Goal: Task Accomplishment & Management: Manage account settings

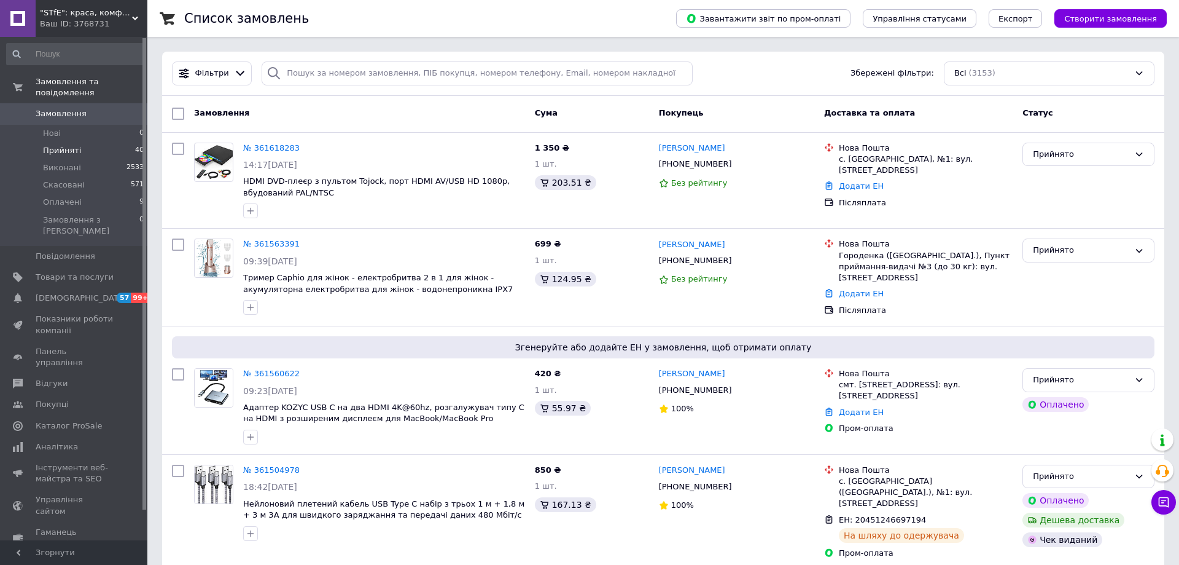
click at [55, 145] on span "Прийняті" at bounding box center [62, 150] width 38 height 11
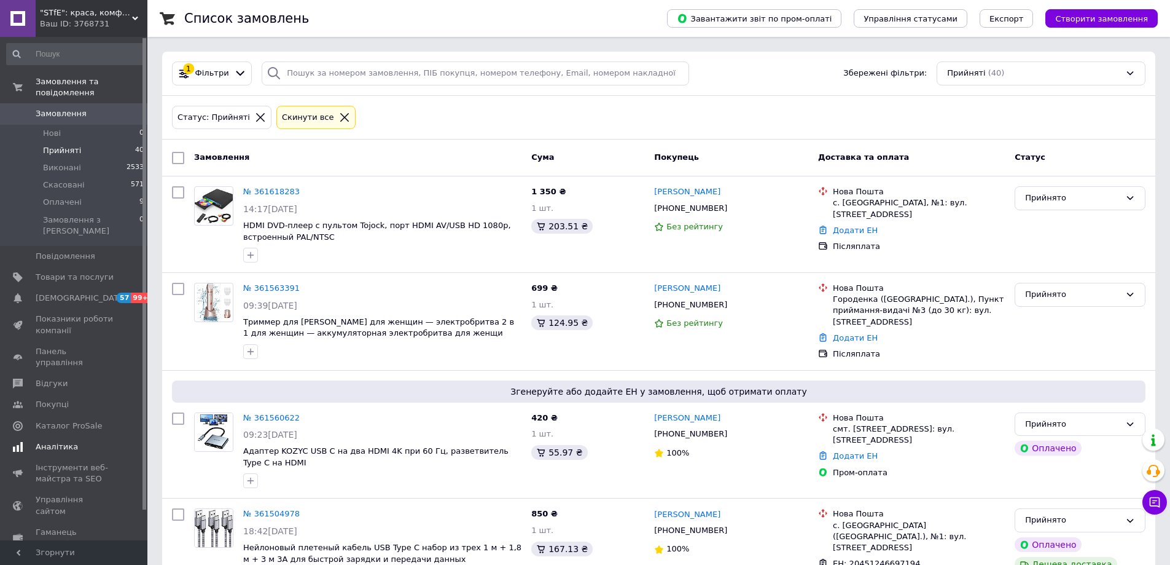
click at [57, 441] on span "Аналітика" at bounding box center [57, 446] width 42 height 11
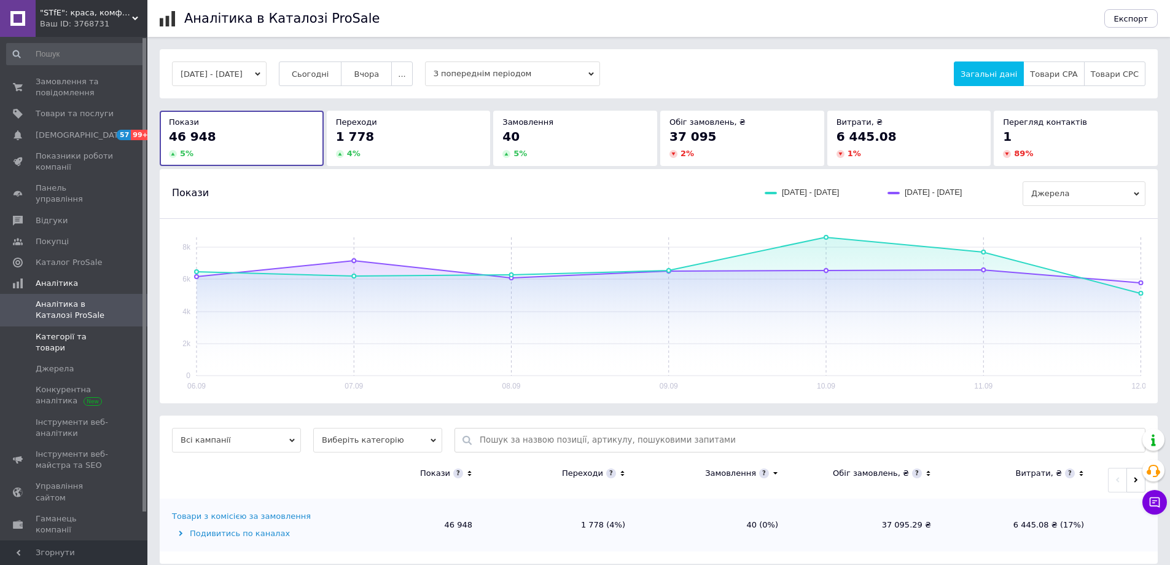
click at [76, 331] on span "Категорії та товари" at bounding box center [75, 342] width 78 height 22
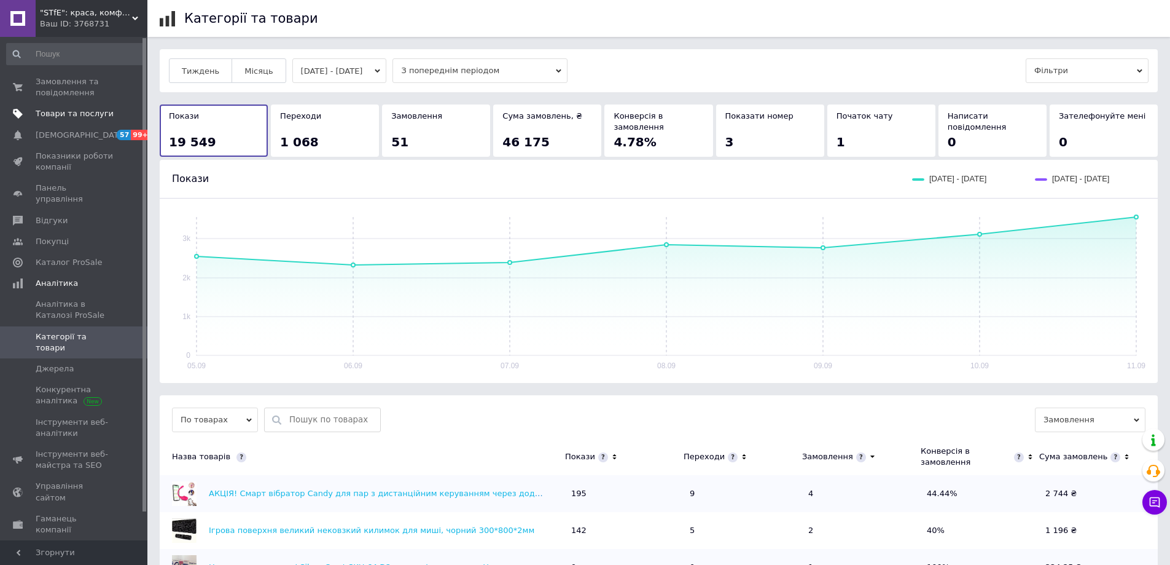
click at [55, 111] on span "Товари та послуги" at bounding box center [75, 113] width 78 height 11
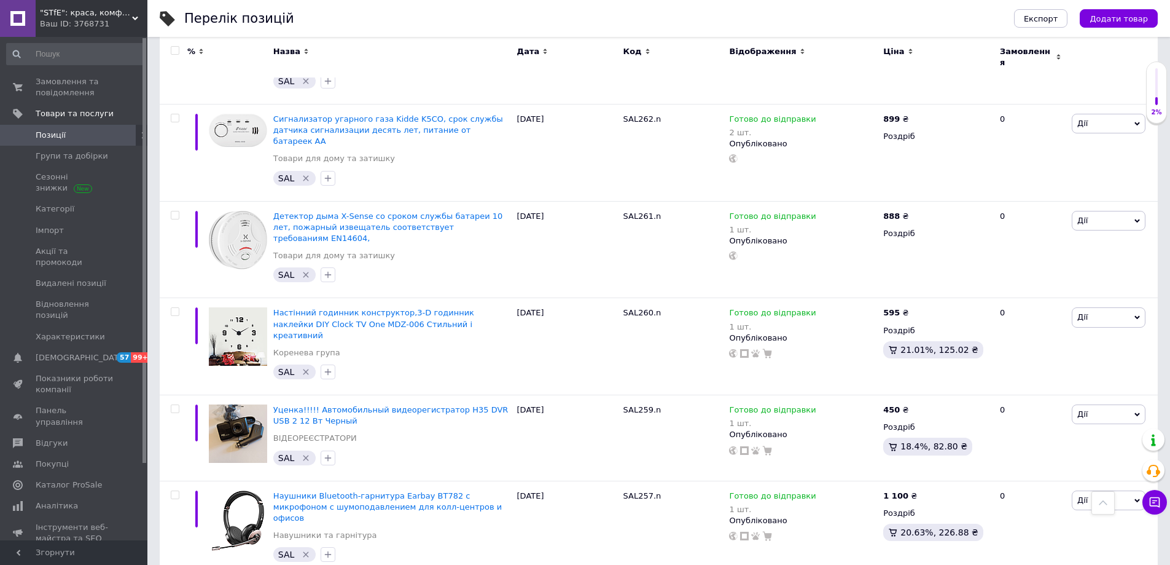
scroll to position [8371, 0]
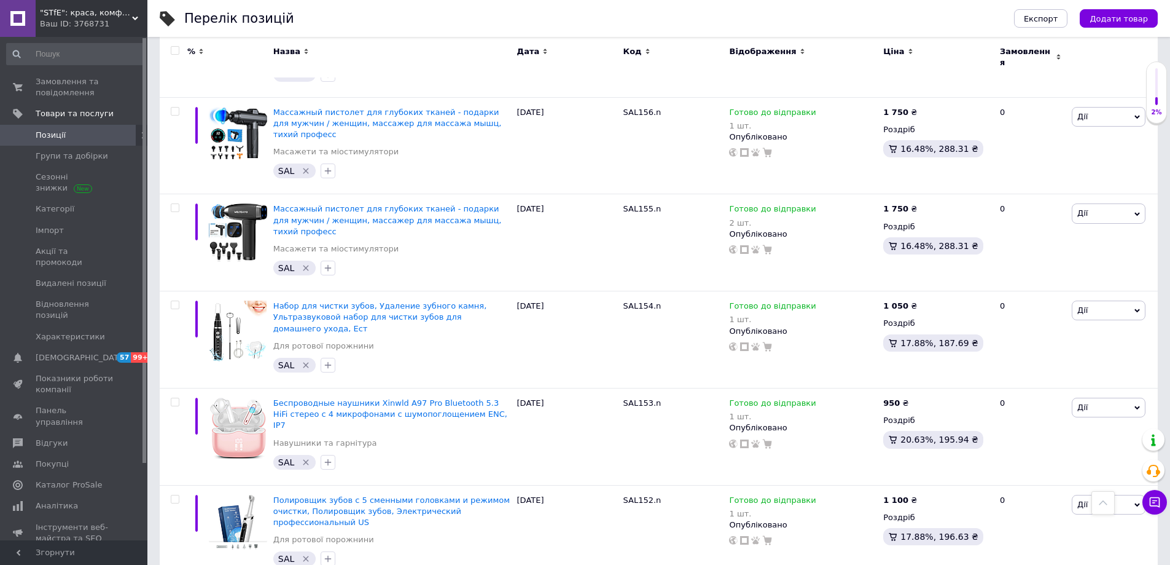
scroll to position [8440, 0]
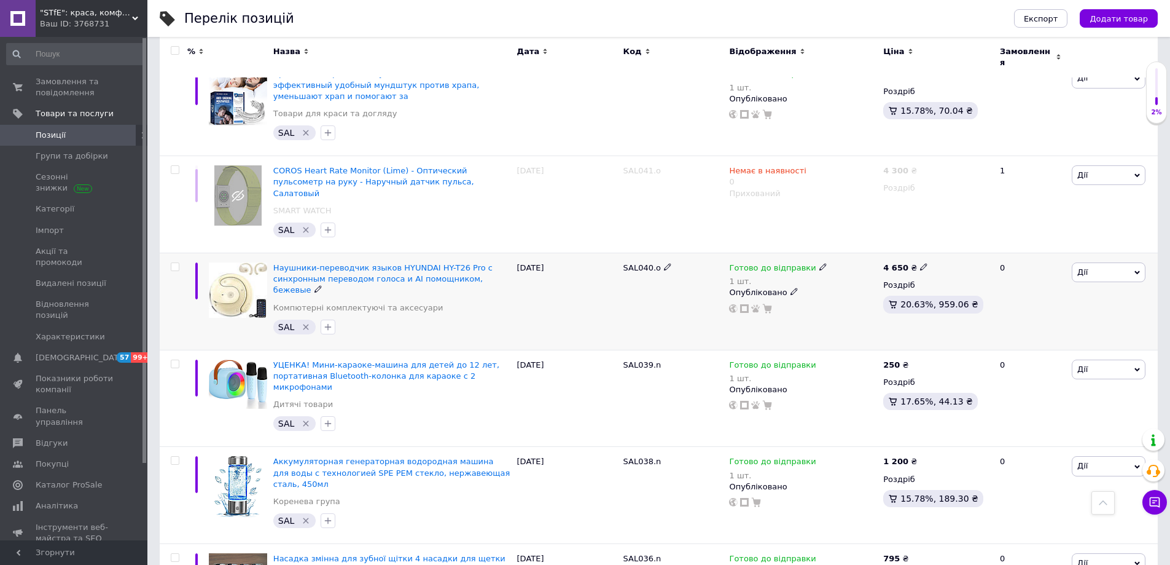
scroll to position [8384, 0]
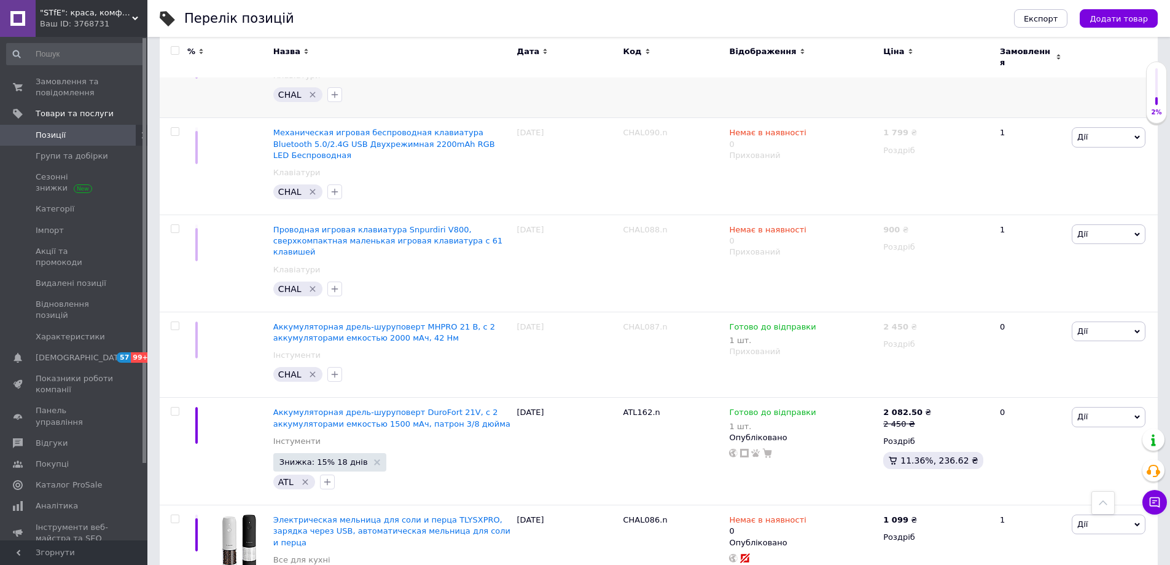
scroll to position [8827, 0]
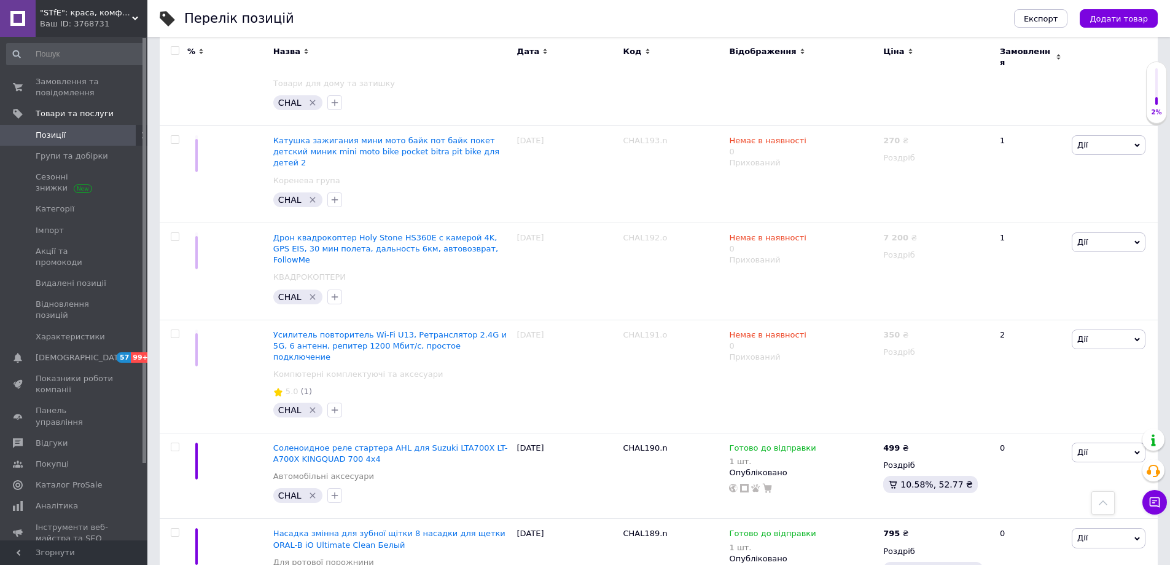
scroll to position [8954, 0]
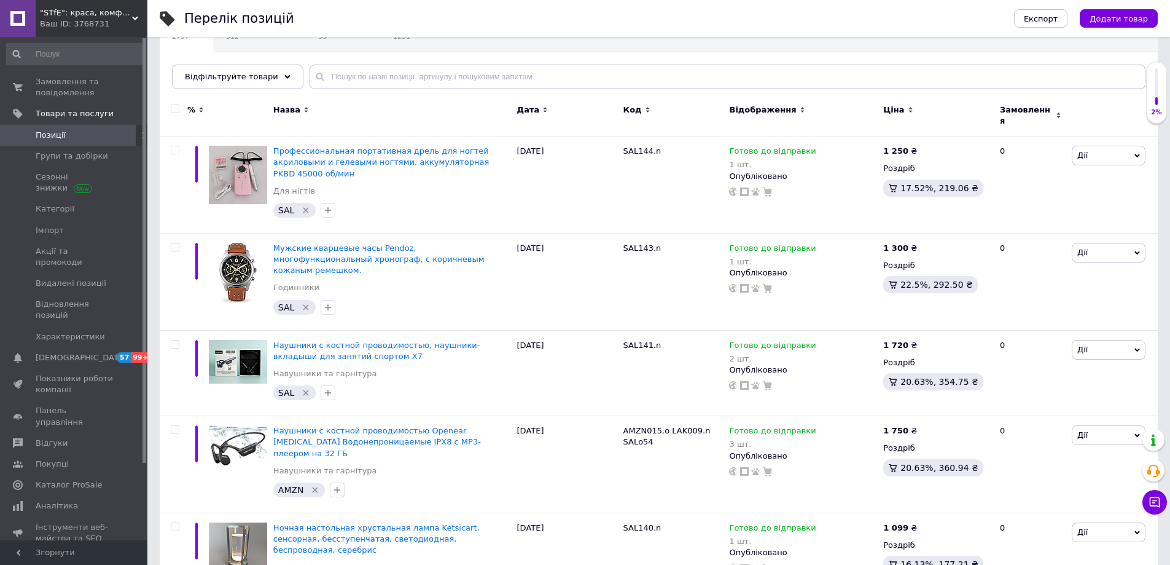
scroll to position [91, 0]
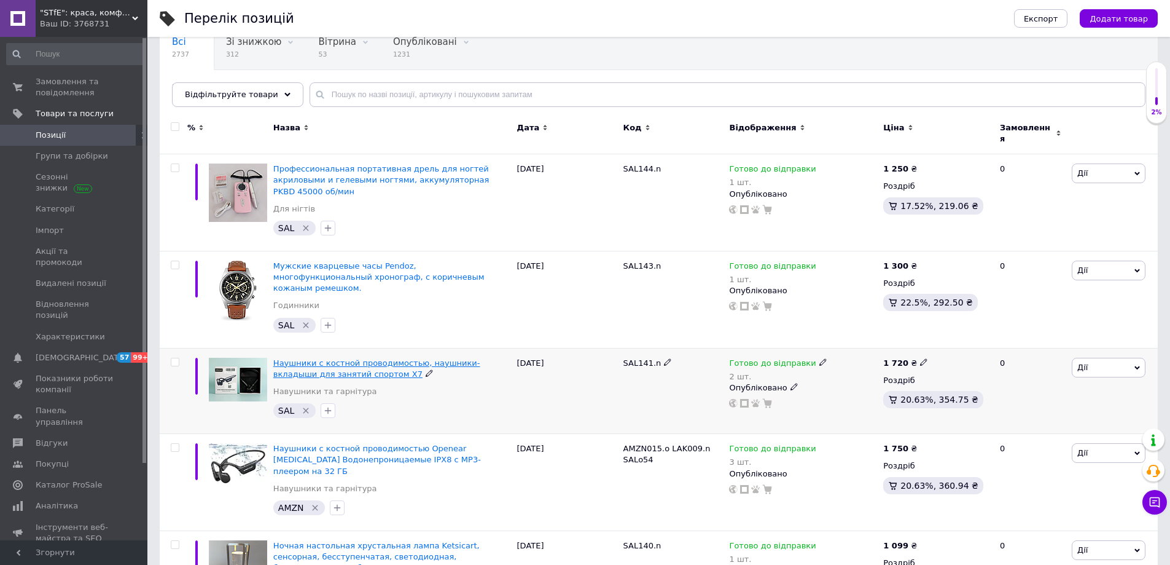
click at [460, 358] on span "Наушники с костной проводимостью, наушники-вкладыши для занятий спортом X7" at bounding box center [376, 368] width 207 height 20
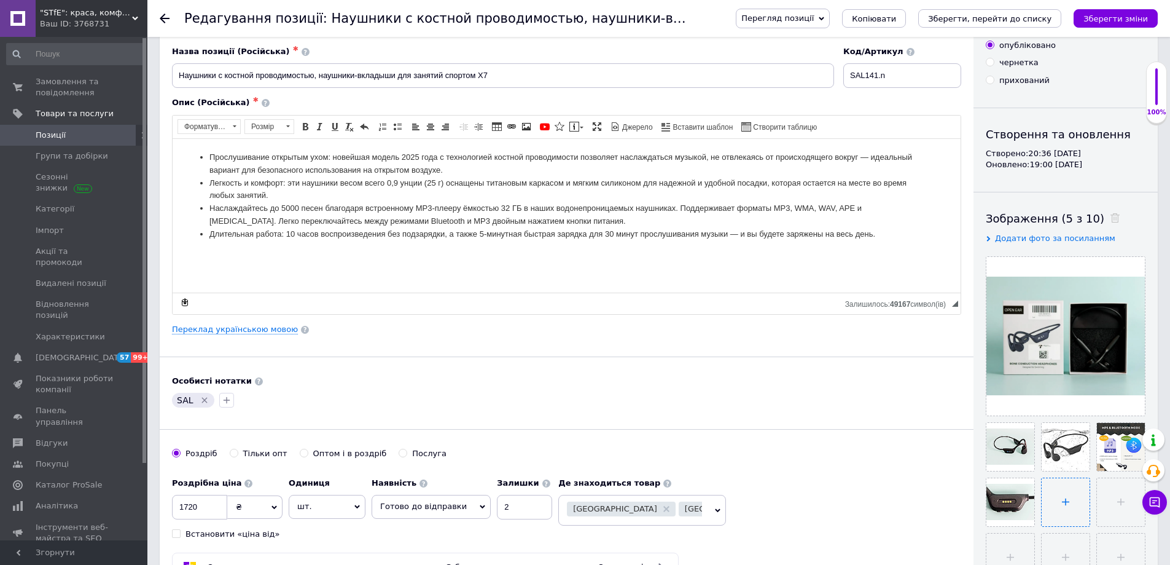
scroll to position [123, 0]
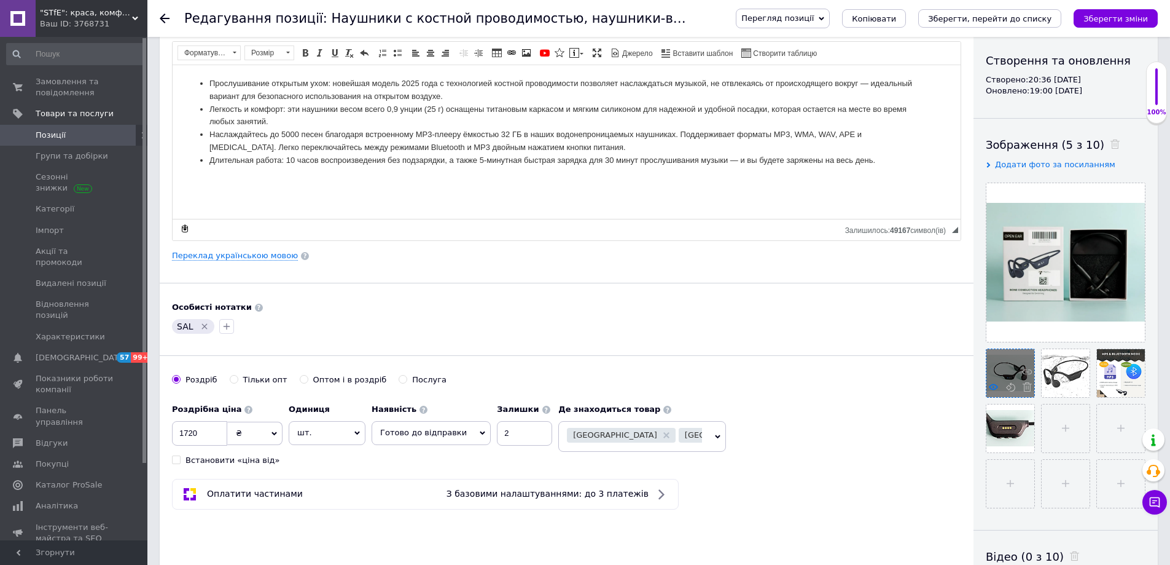
click at [994, 386] on icon at bounding box center [993, 386] width 9 height 9
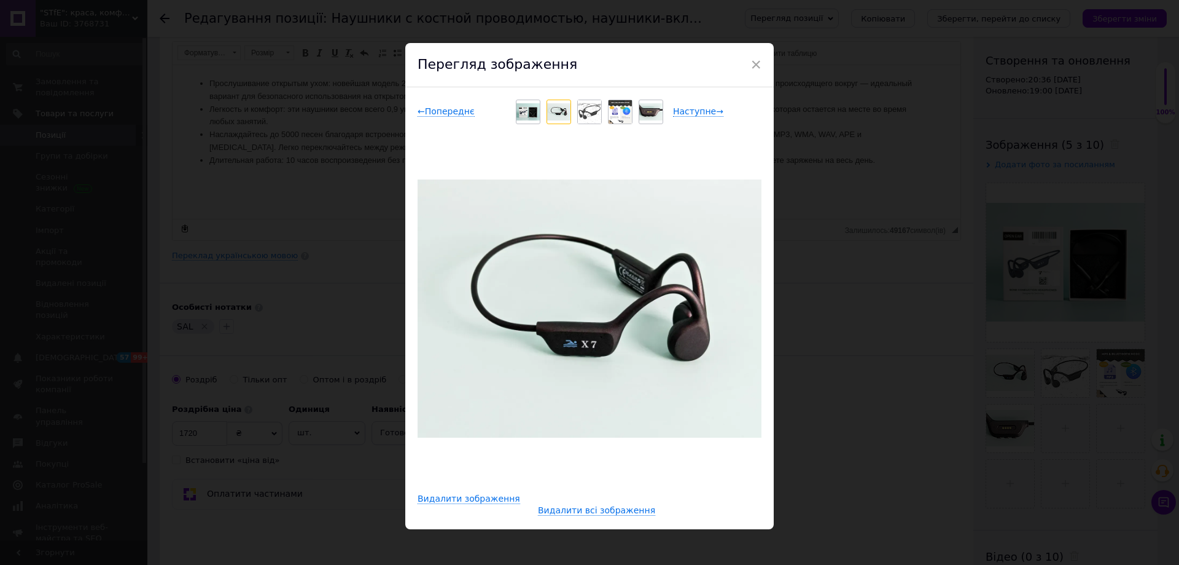
click at [588, 108] on img at bounding box center [589, 111] width 23 height 23
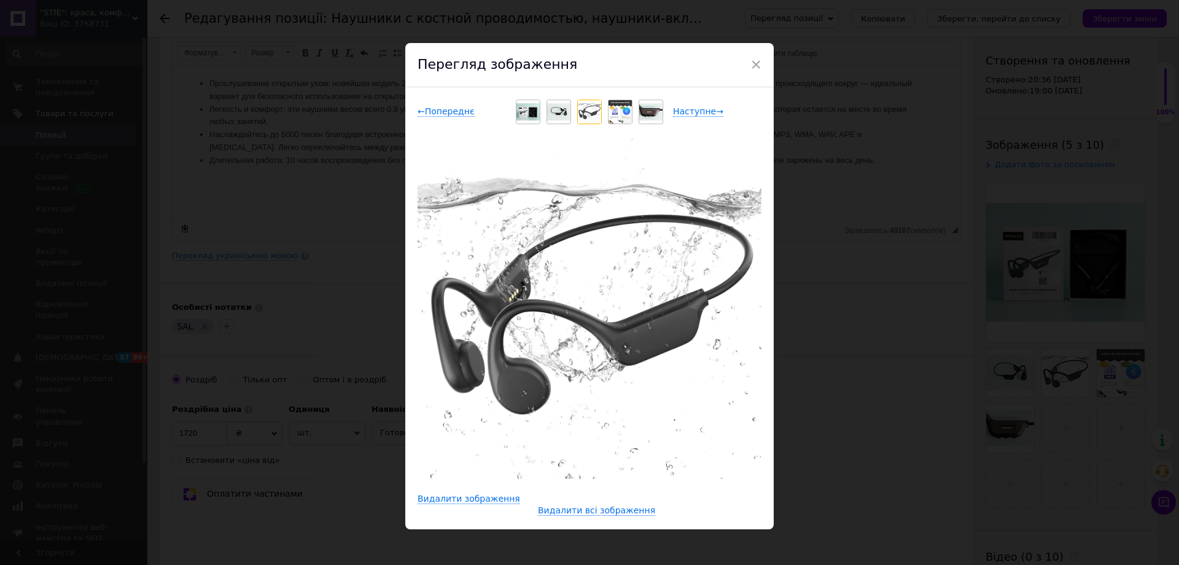
click at [615, 114] on img at bounding box center [620, 111] width 23 height 23
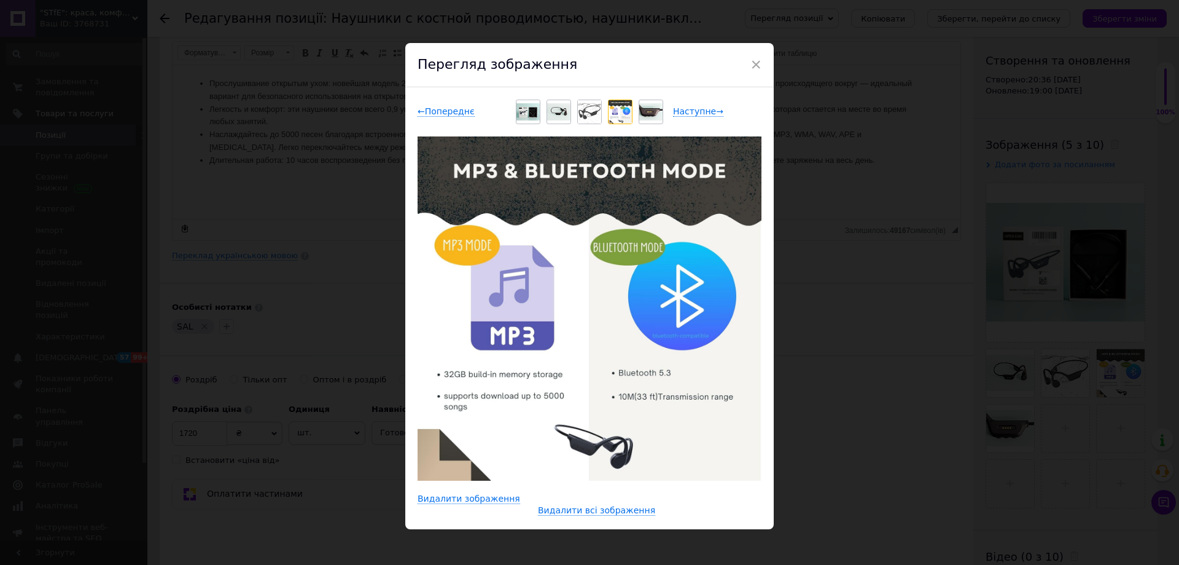
click at [641, 102] on div at bounding box center [651, 111] width 23 height 23
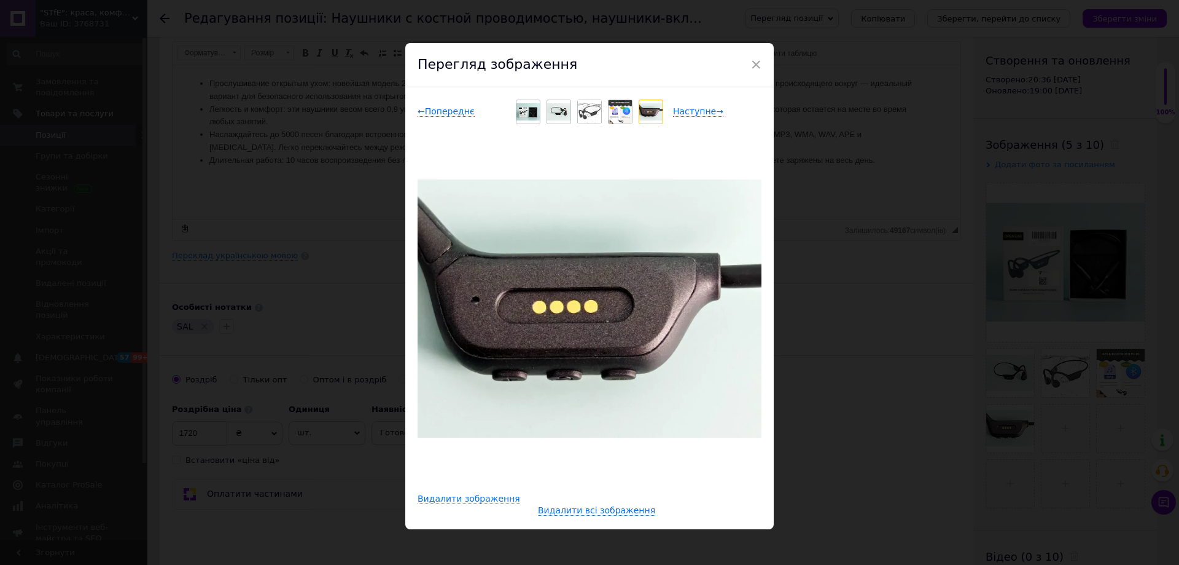
click at [627, 108] on img at bounding box center [620, 111] width 23 height 23
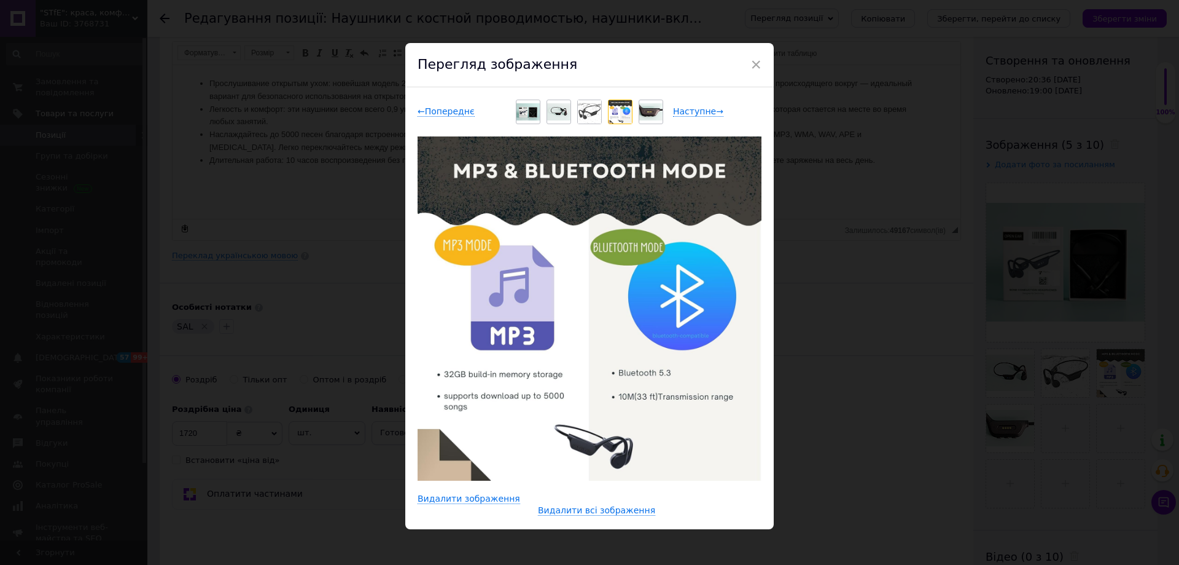
click at [639, 110] on div at bounding box center [651, 112] width 25 height 25
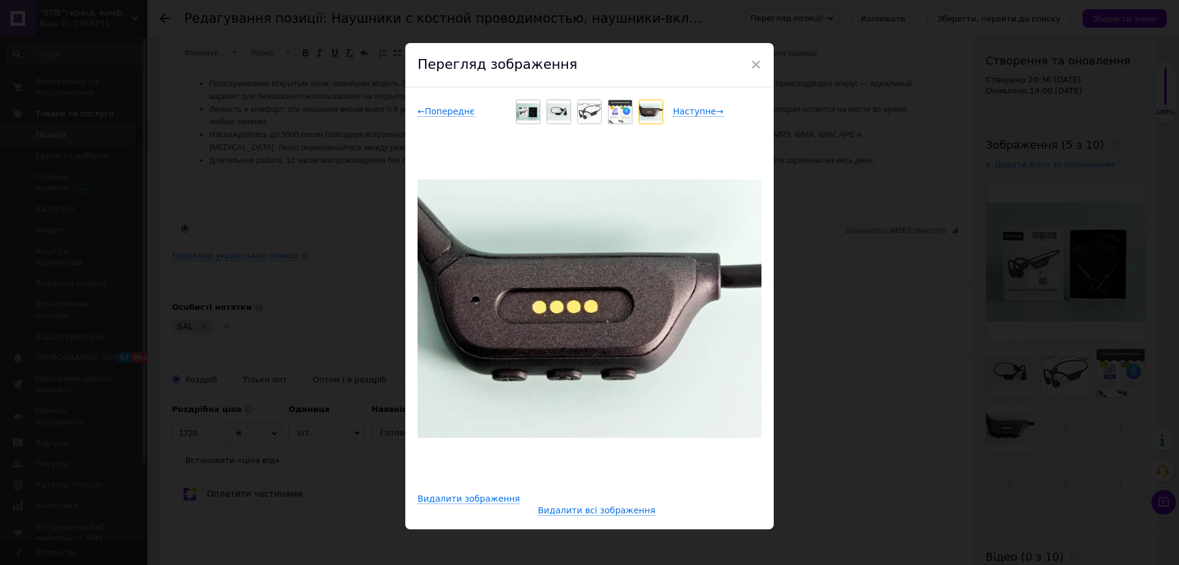
click at [640, 110] on img at bounding box center [651, 112] width 23 height 18
click at [620, 112] on img at bounding box center [620, 111] width 23 height 23
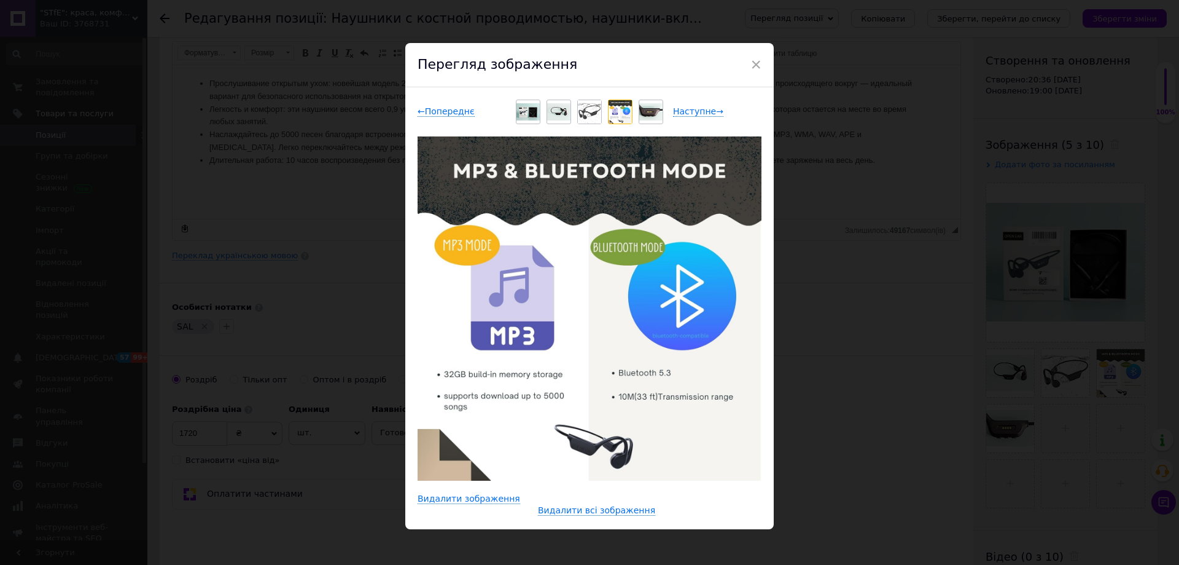
click at [568, 107] on img at bounding box center [558, 112] width 23 height 18
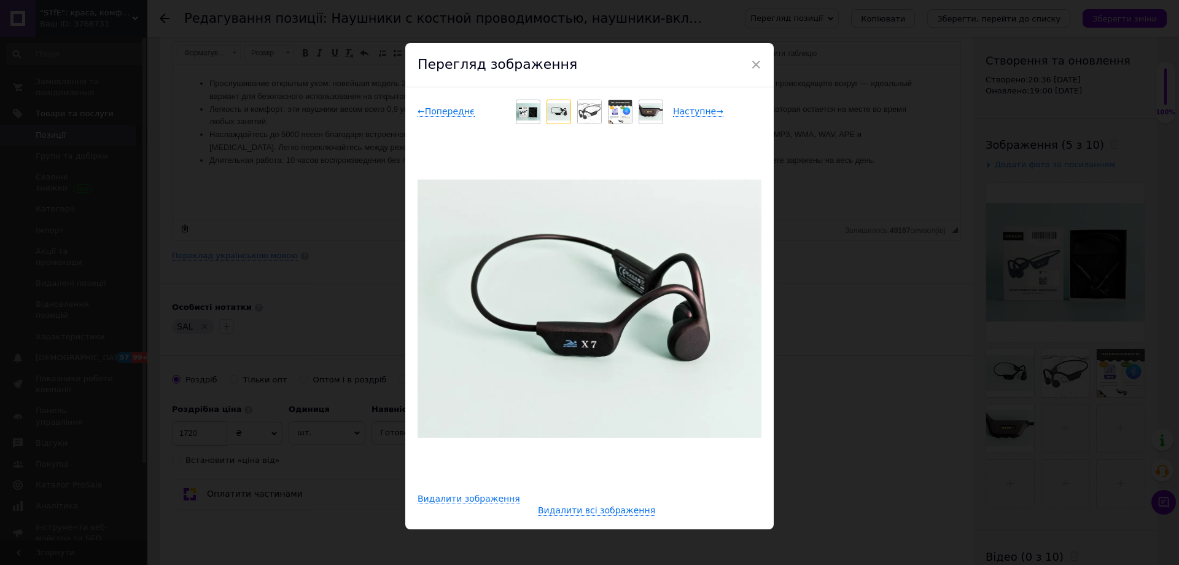
click at [510, 120] on div "← Попереднє Наступне →" at bounding box center [590, 112] width 344 height 25
drag, startPoint x: 521, startPoint y: 111, endPoint x: 534, endPoint y: 110, distance: 13.6
click at [522, 111] on img at bounding box center [528, 112] width 23 height 18
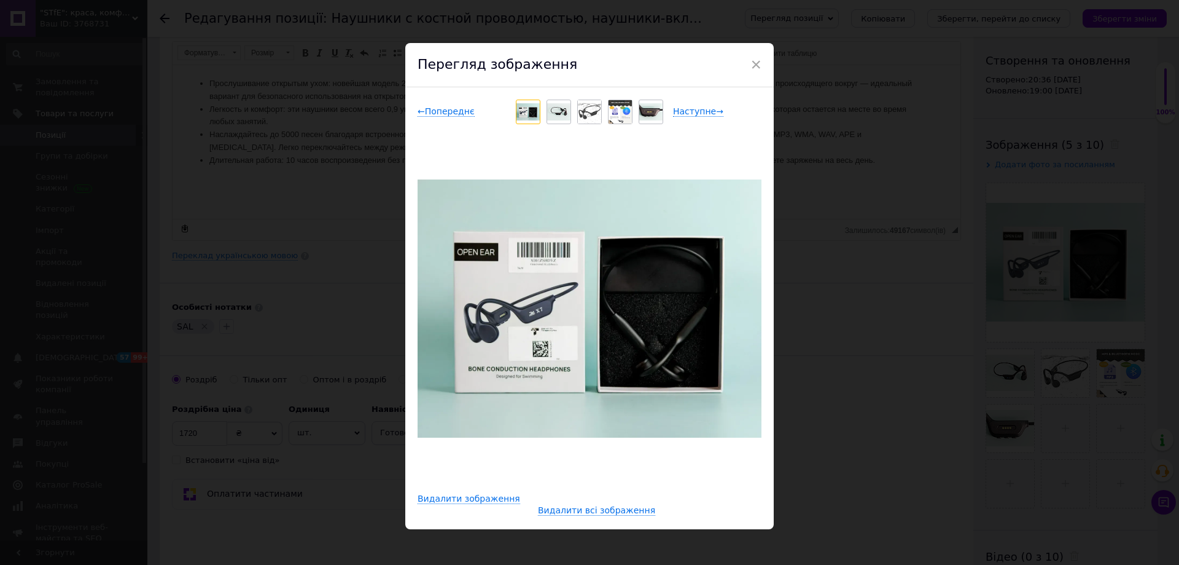
click at [557, 111] on img at bounding box center [558, 112] width 23 height 18
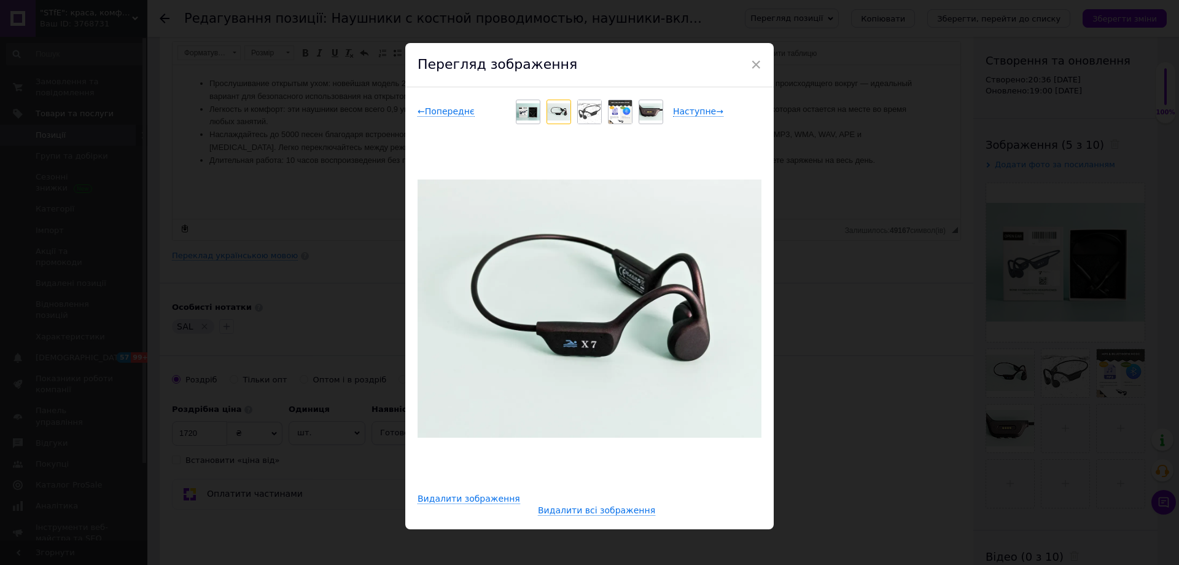
click at [584, 109] on img at bounding box center [589, 111] width 23 height 23
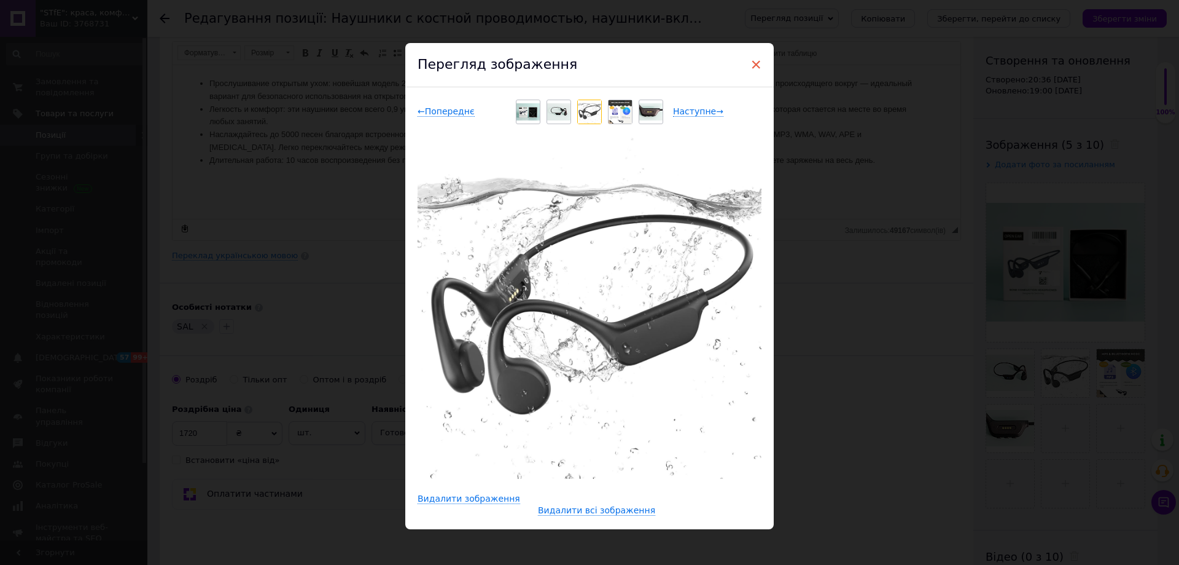
click at [753, 58] on span "×" at bounding box center [756, 64] width 11 height 21
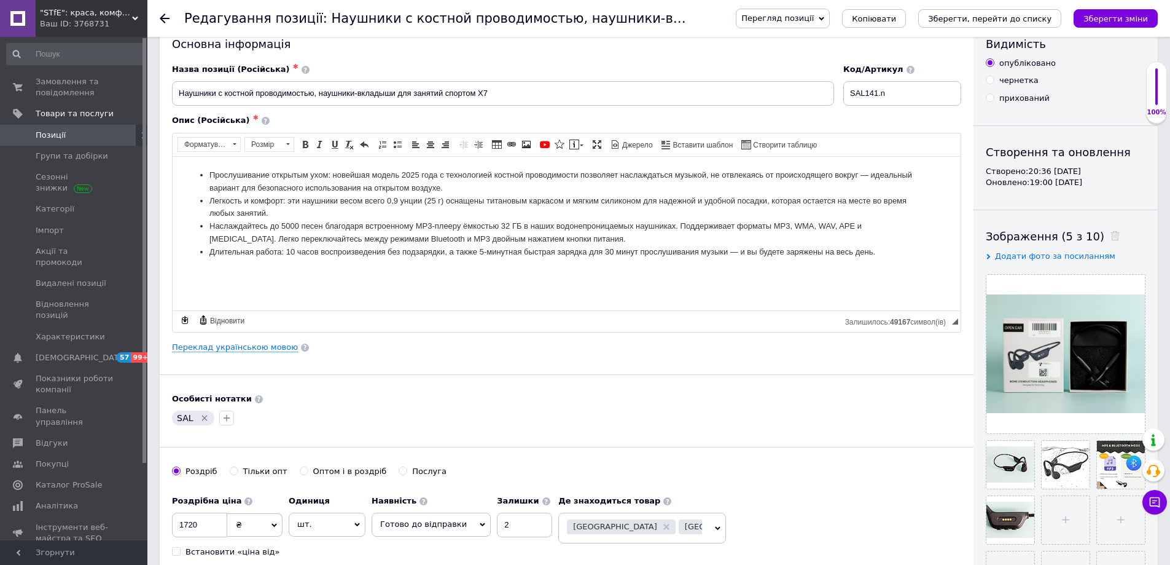
scroll to position [0, 0]
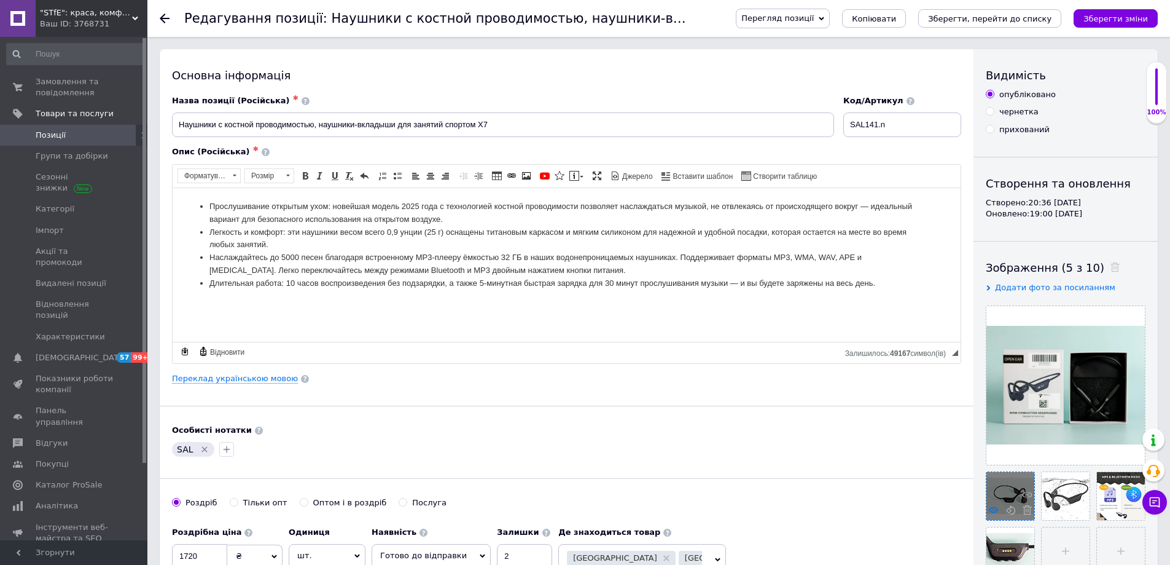
click at [996, 511] on use at bounding box center [993, 509] width 9 height 6
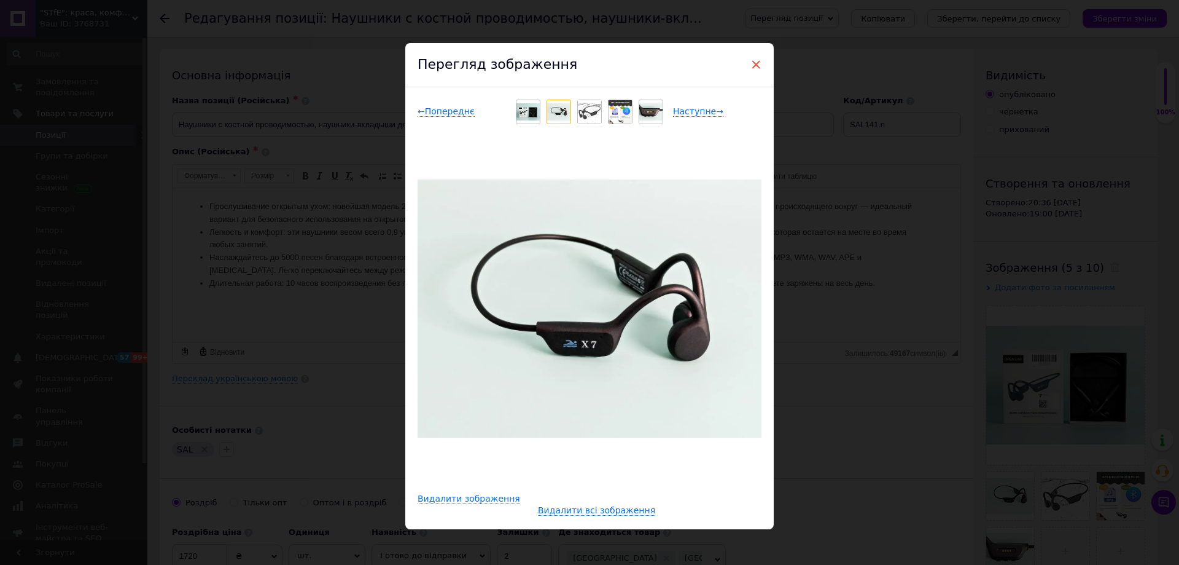
click at [751, 61] on span "×" at bounding box center [756, 64] width 11 height 21
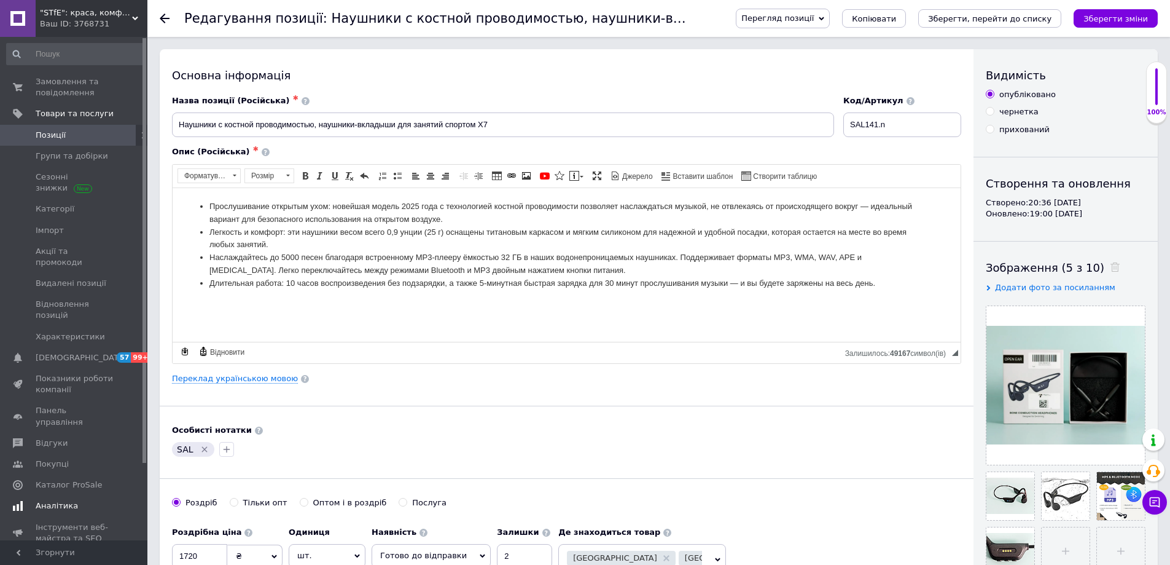
click at [63, 500] on span "Аналітика" at bounding box center [57, 505] width 42 height 11
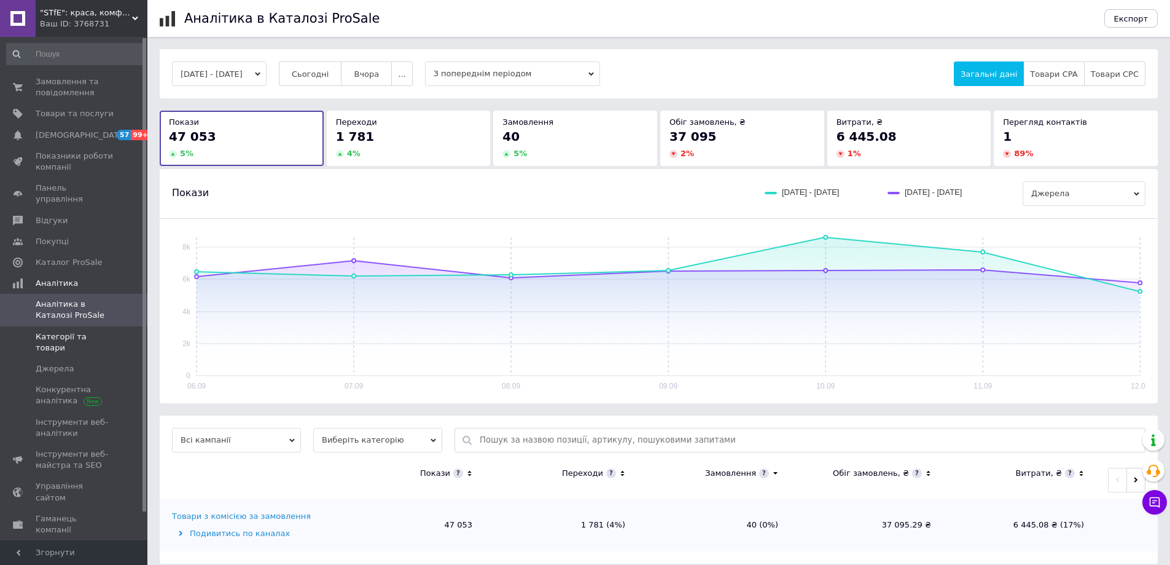
click at [74, 331] on link "Категорії та товари" at bounding box center [75, 342] width 151 height 32
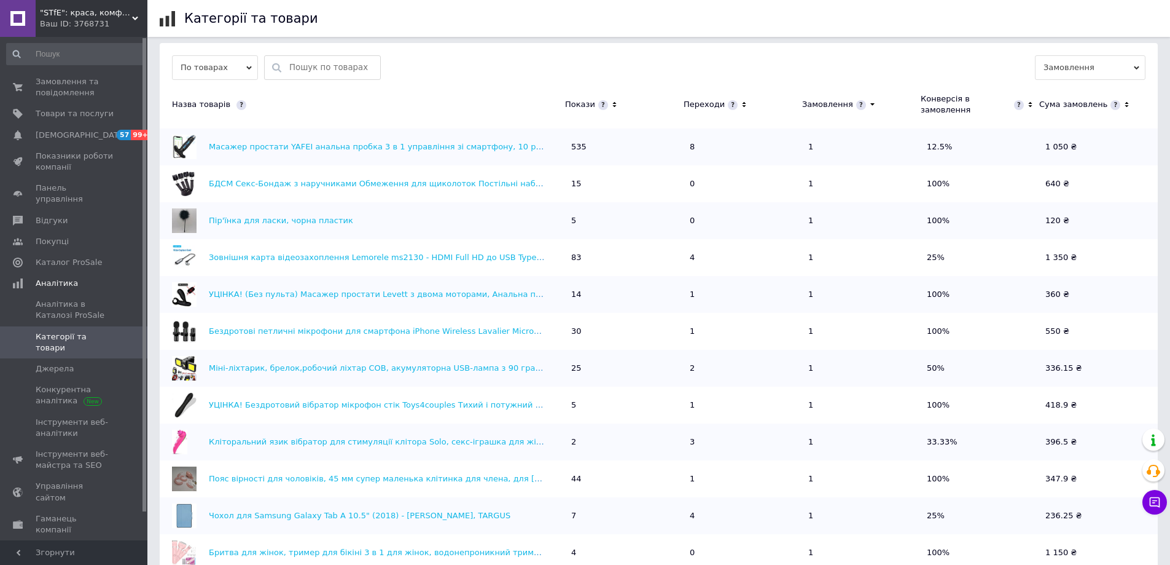
scroll to position [417, 0]
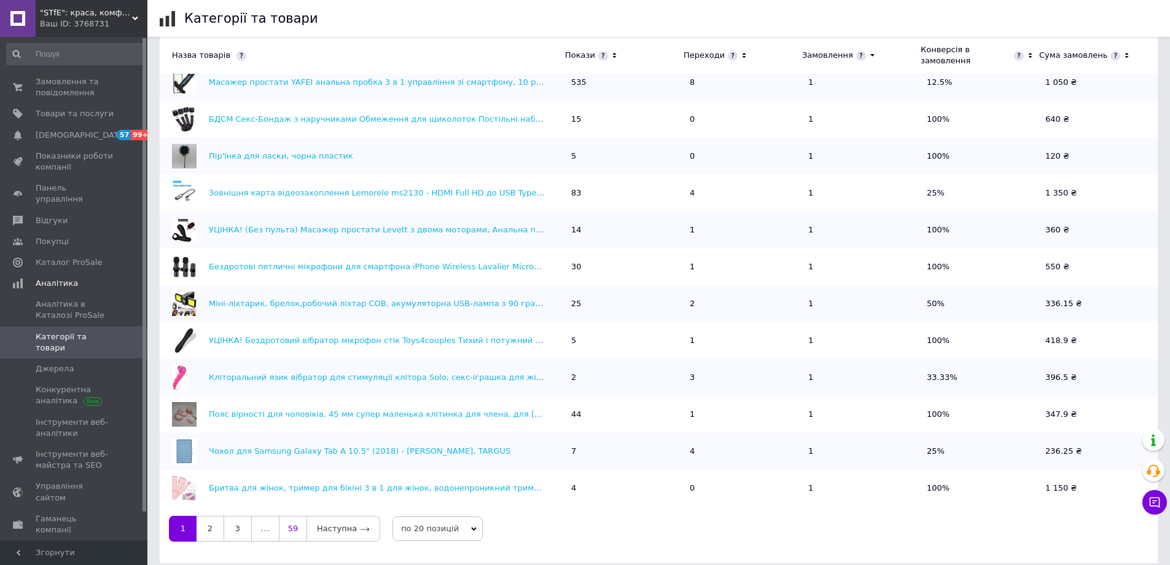
click at [301, 519] on link "59" at bounding box center [293, 528] width 28 height 26
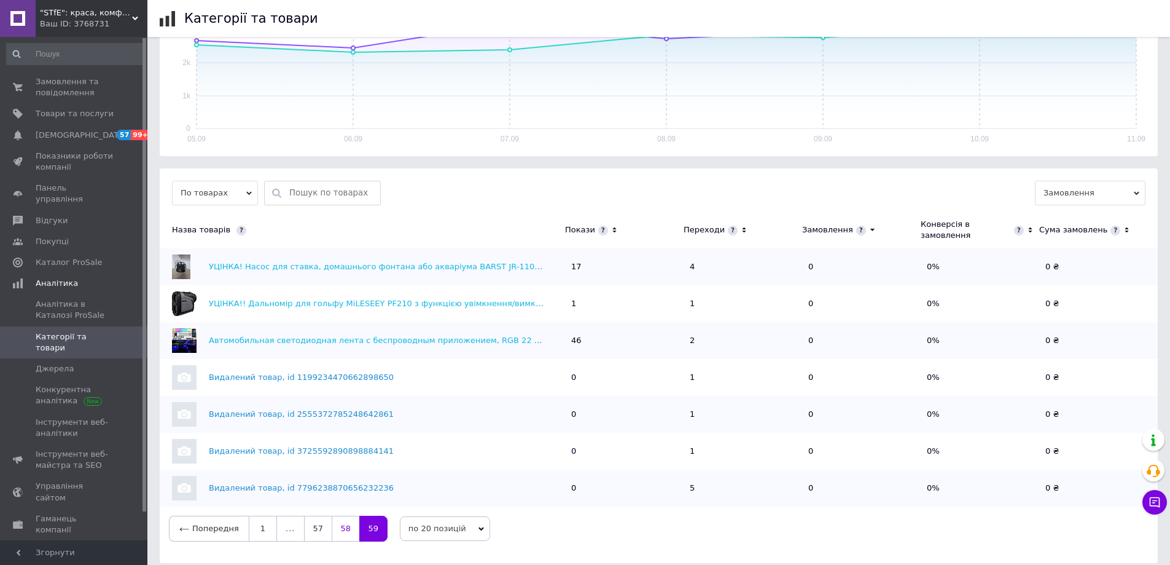
click at [338, 523] on link "58" at bounding box center [346, 528] width 28 height 26
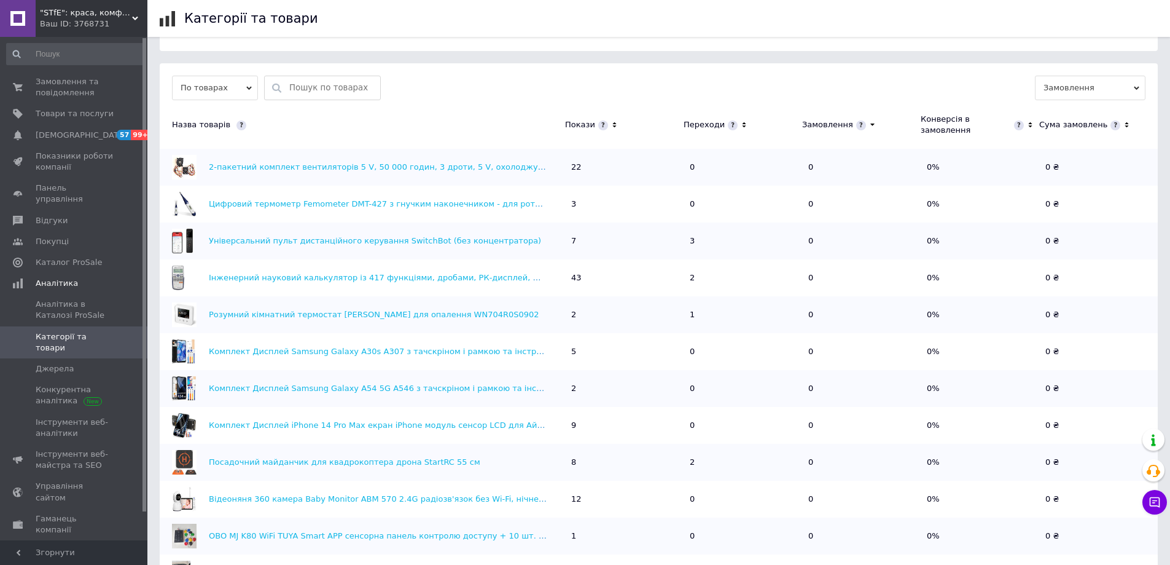
scroll to position [417, 0]
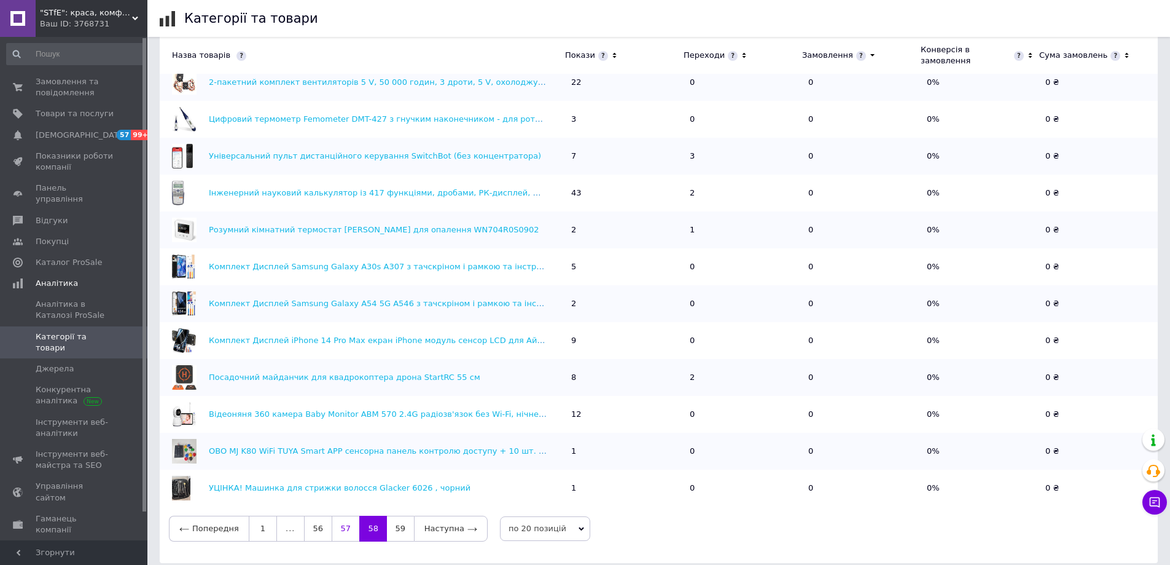
click at [345, 525] on link "57" at bounding box center [346, 528] width 28 height 26
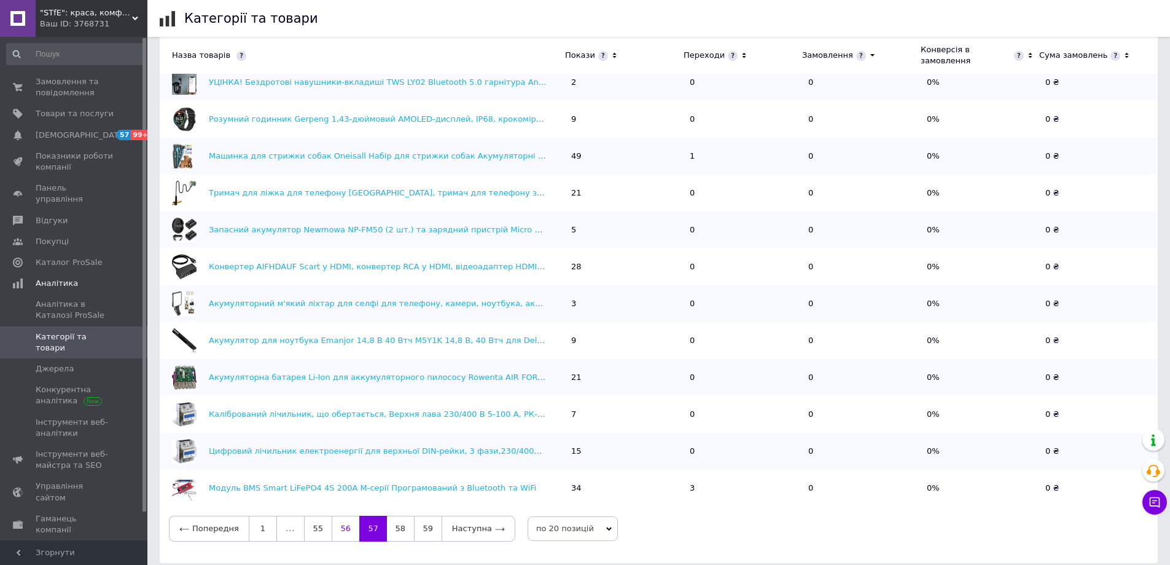
click at [345, 515] on link "56" at bounding box center [346, 528] width 28 height 26
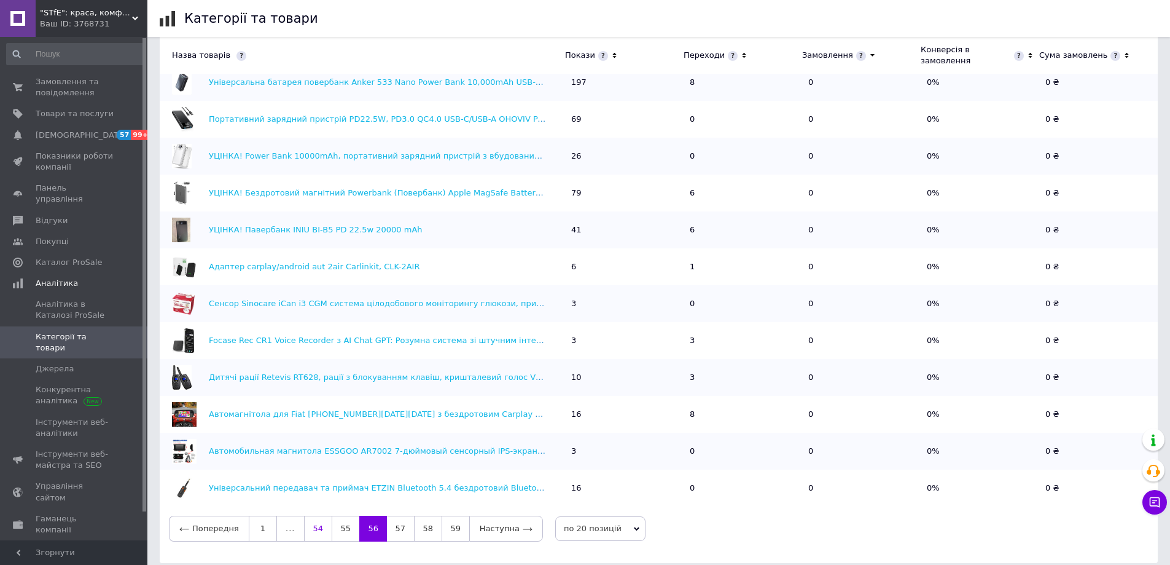
drag, startPoint x: 340, startPoint y: 515, endPoint x: 330, endPoint y: 521, distance: 11.6
click at [340, 515] on link "55" at bounding box center [346, 528] width 28 height 26
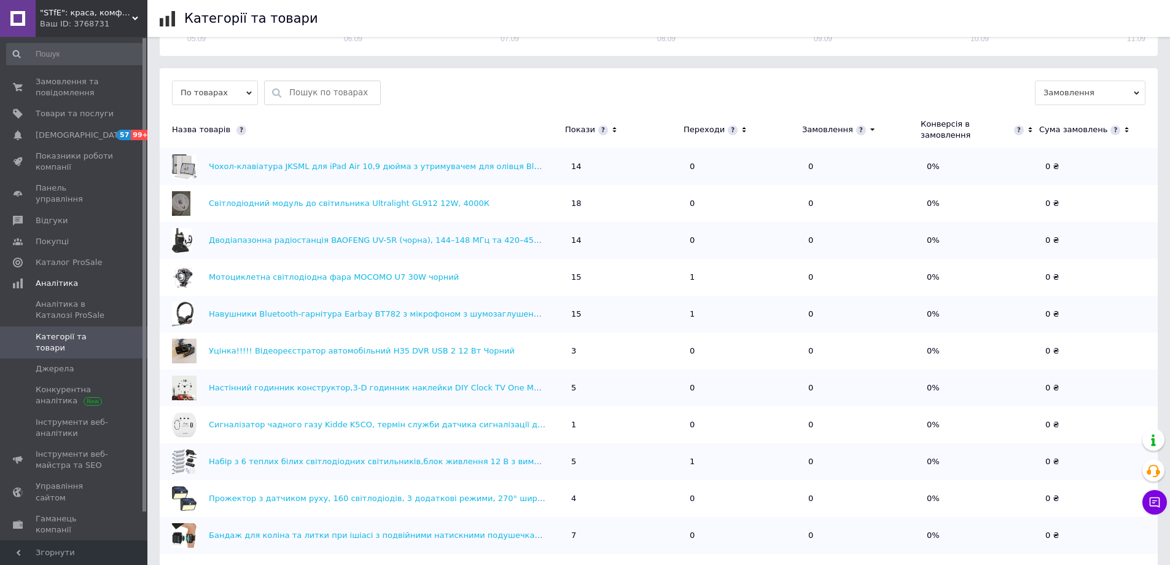
scroll to position [171, 0]
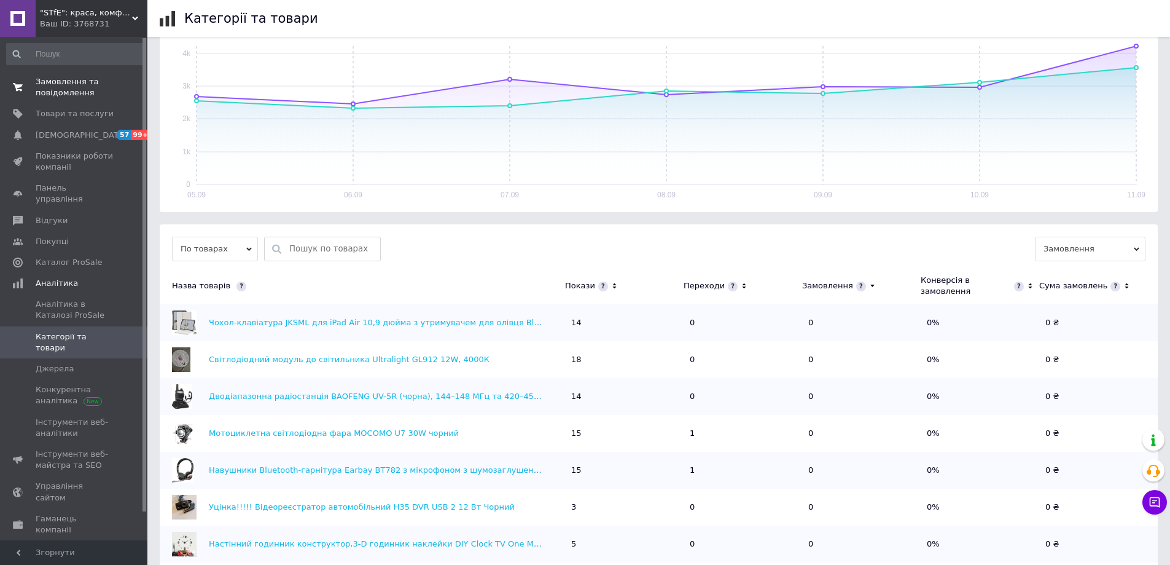
click at [88, 77] on span "Замовлення та повідомлення" at bounding box center [75, 87] width 78 height 22
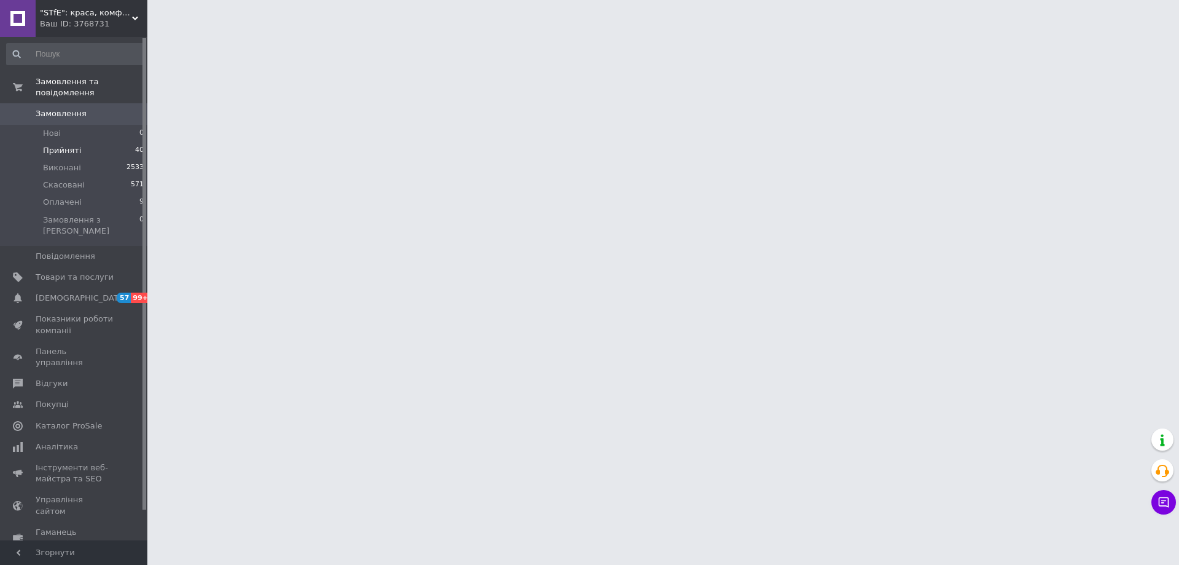
click at [83, 142] on li "Прийняті 40" at bounding box center [75, 150] width 151 height 17
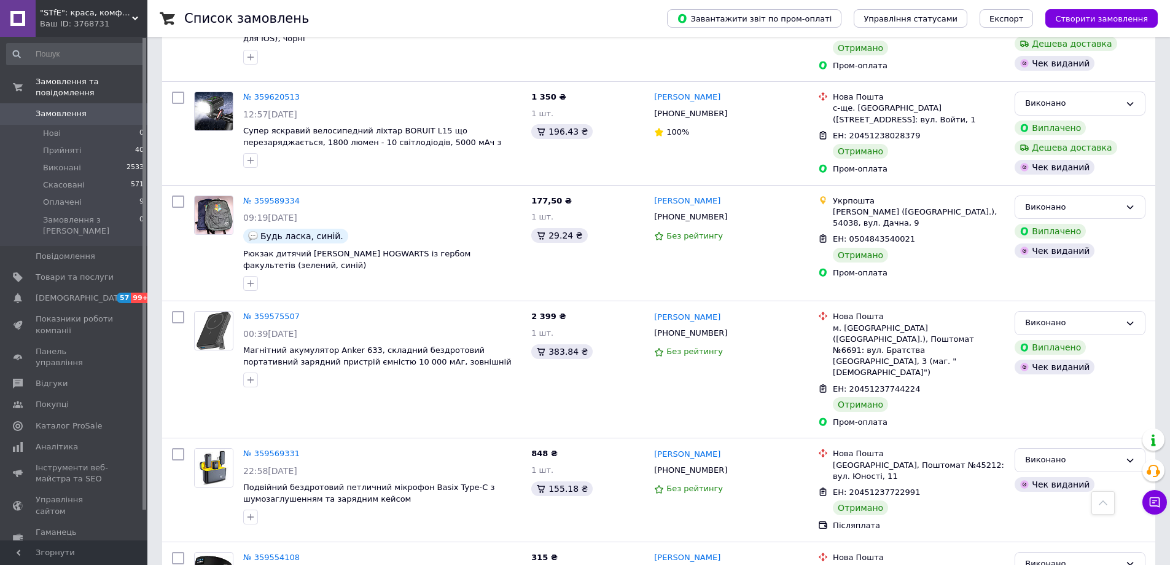
scroll to position [10186, 0]
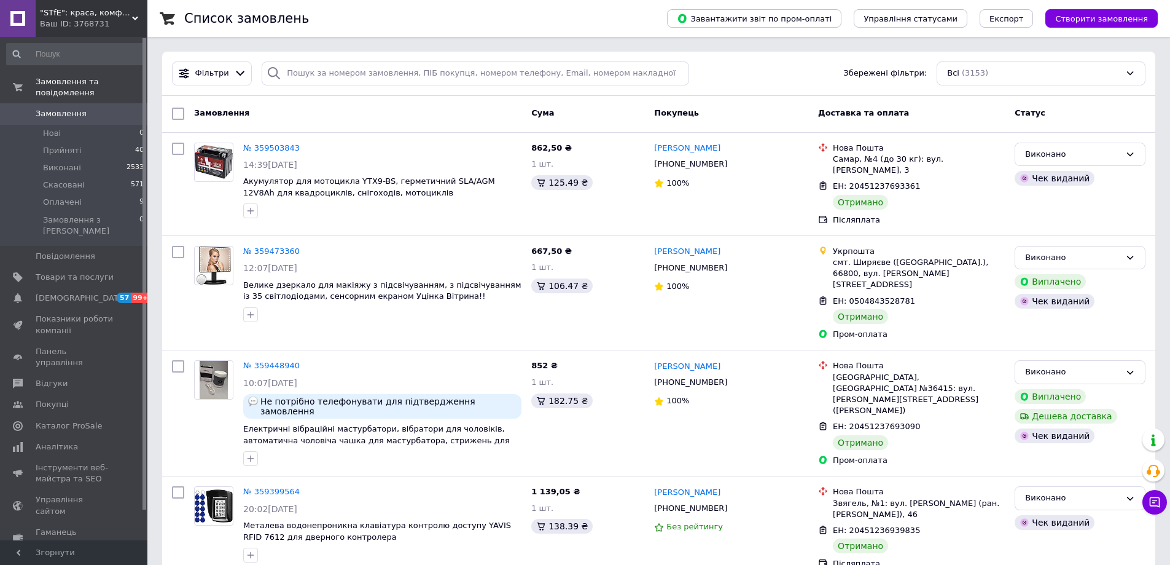
click at [70, 108] on span "Замовлення" at bounding box center [61, 113] width 51 height 11
click at [241, 76] on div at bounding box center [241, 73] width 18 height 13
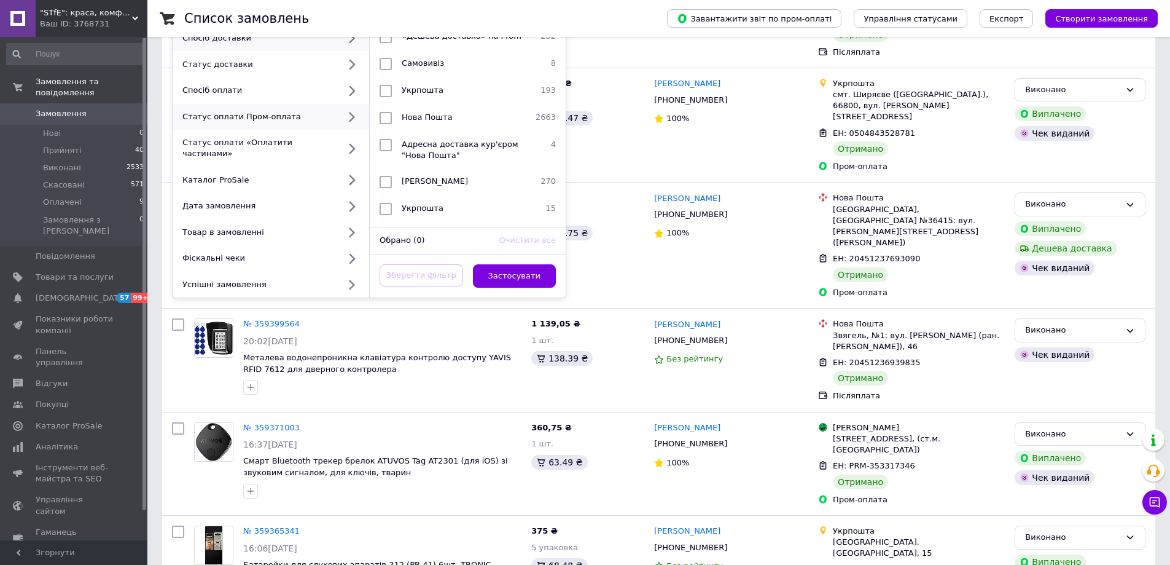
scroll to position [61, 0]
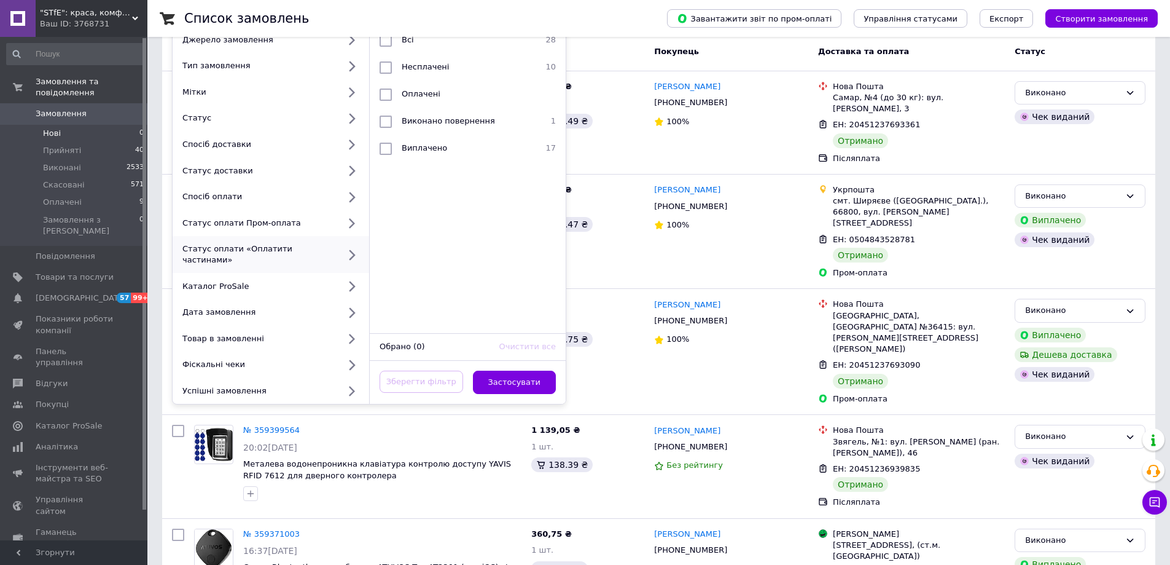
click at [60, 125] on li "Нові 0" at bounding box center [75, 133] width 151 height 17
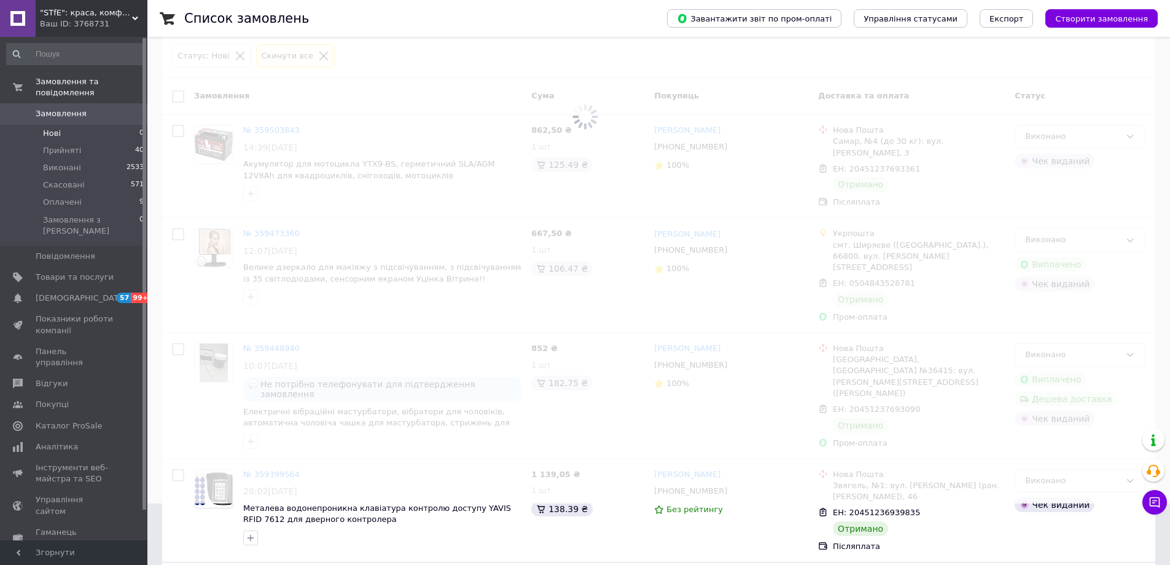
click at [58, 128] on span "Нові" at bounding box center [52, 133] width 18 height 11
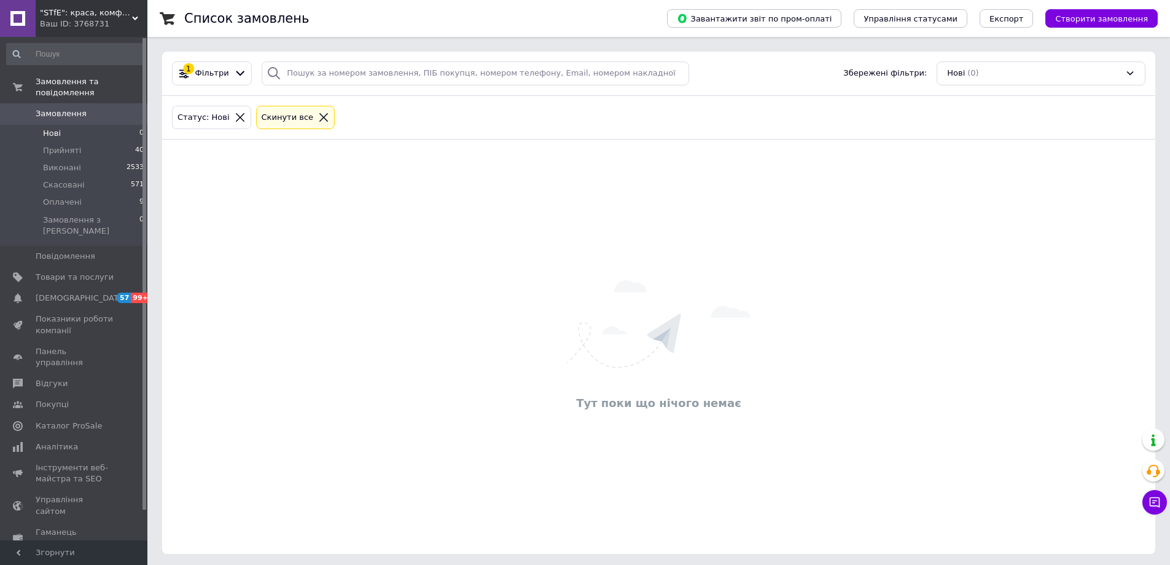
click at [318, 115] on icon at bounding box center [323, 117] width 11 height 11
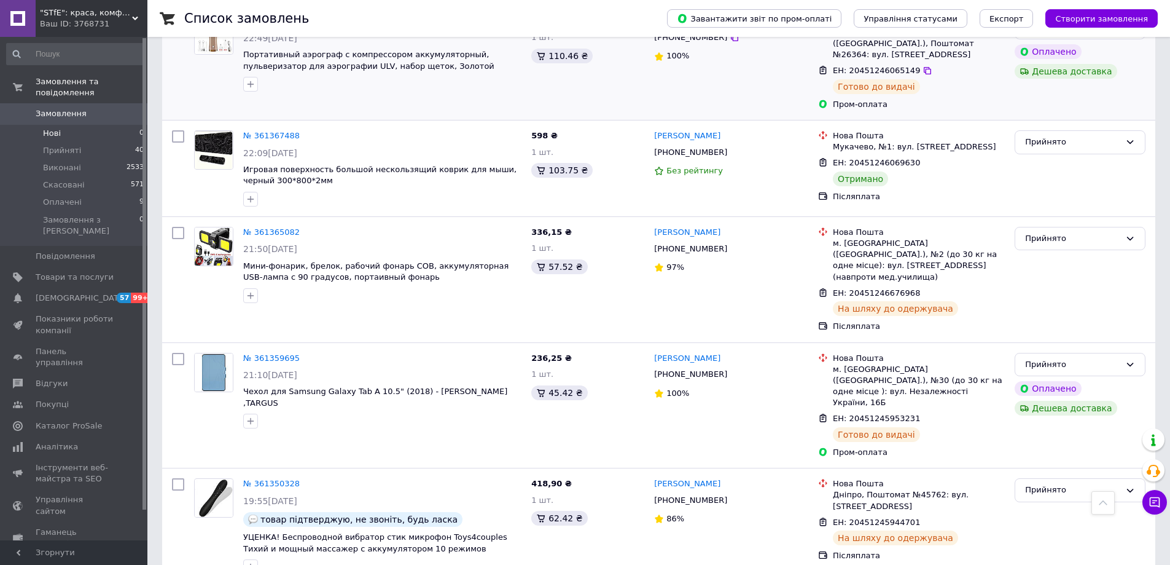
scroll to position [1229, 0]
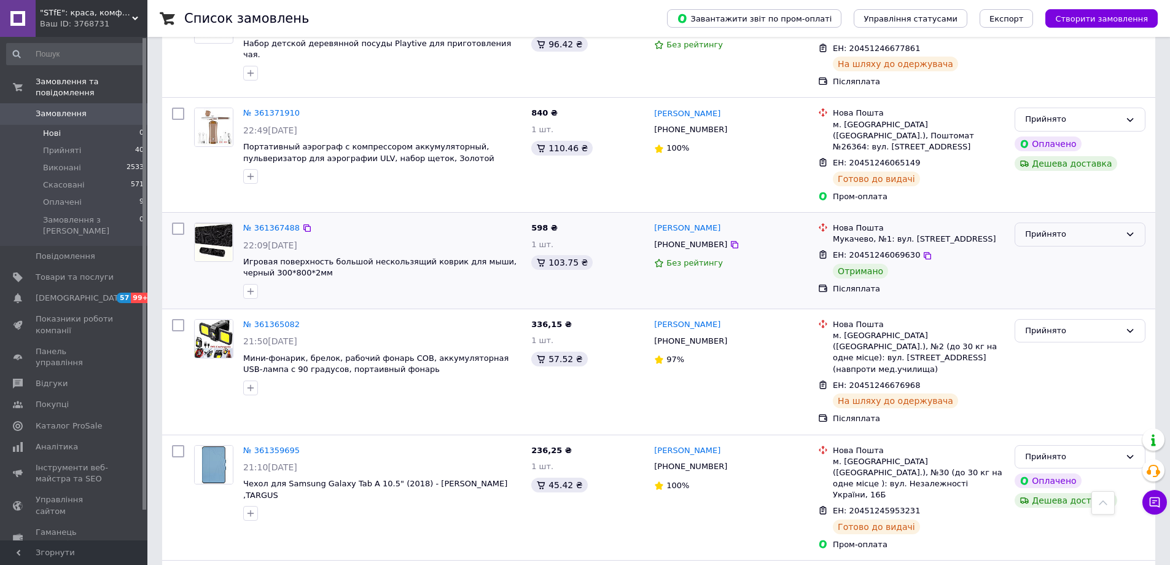
click at [1076, 228] on div "Прийнято" at bounding box center [1072, 234] width 95 height 13
click at [1031, 249] on li "Виконано" at bounding box center [1080, 260] width 130 height 23
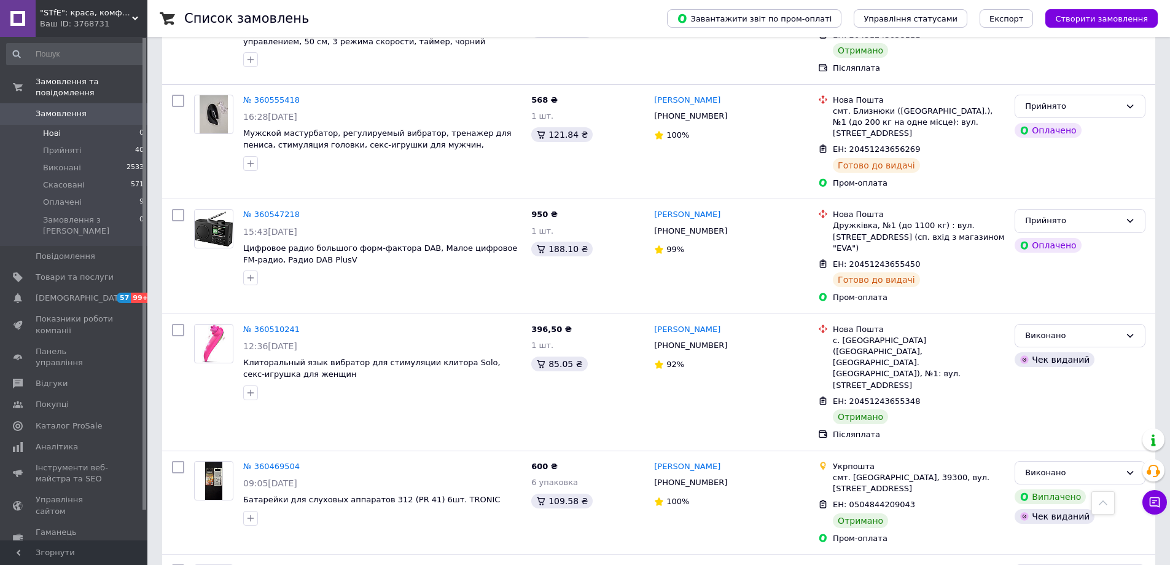
scroll to position [5775, 0]
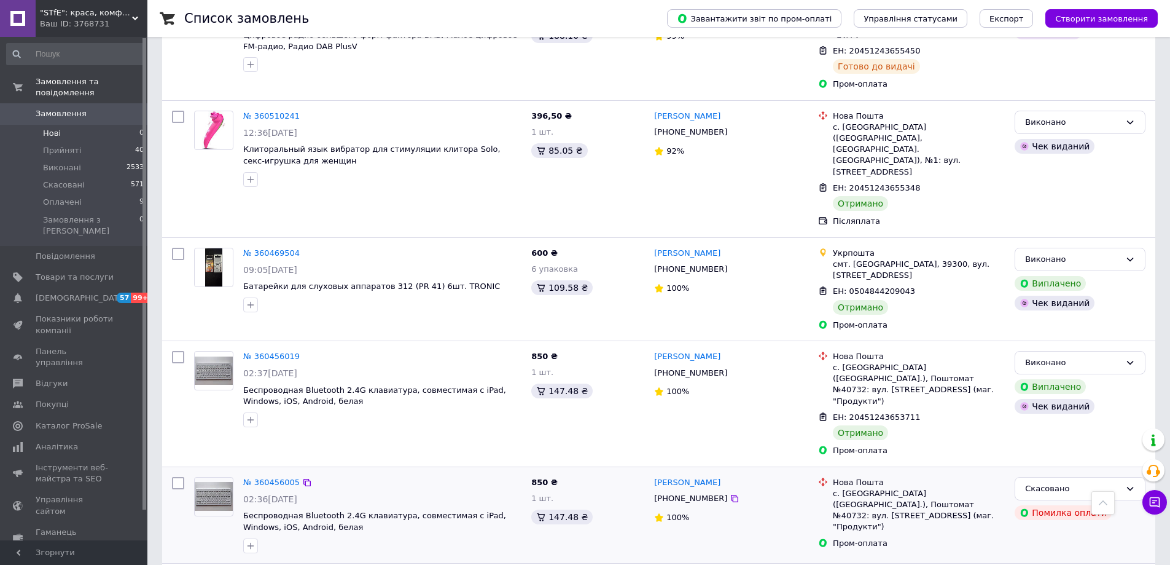
drag, startPoint x: 235, startPoint y: 174, endPoint x: 244, endPoint y: 184, distance: 12.6
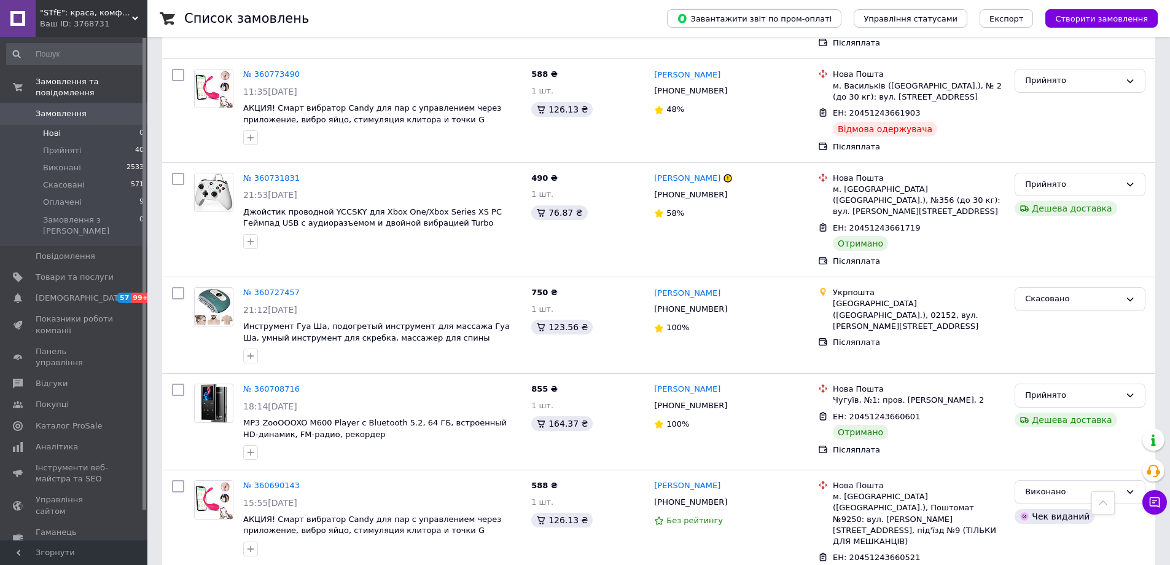
scroll to position [4547, 0]
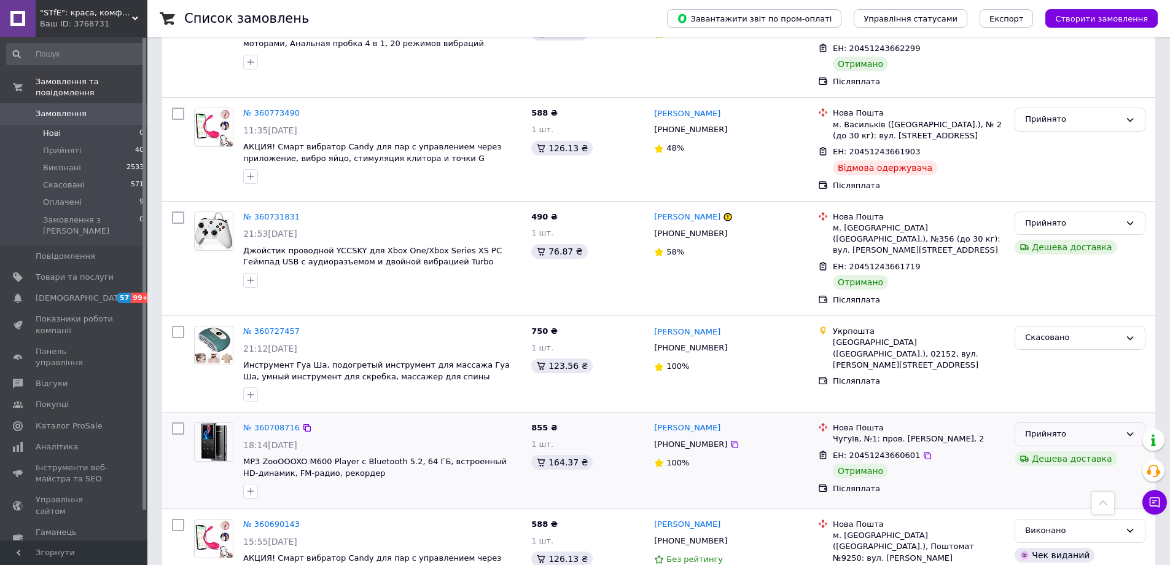
click at [1076, 428] on div "Прийнято" at bounding box center [1072, 434] width 95 height 13
click at [1055, 448] on li "Виконано" at bounding box center [1080, 459] width 130 height 23
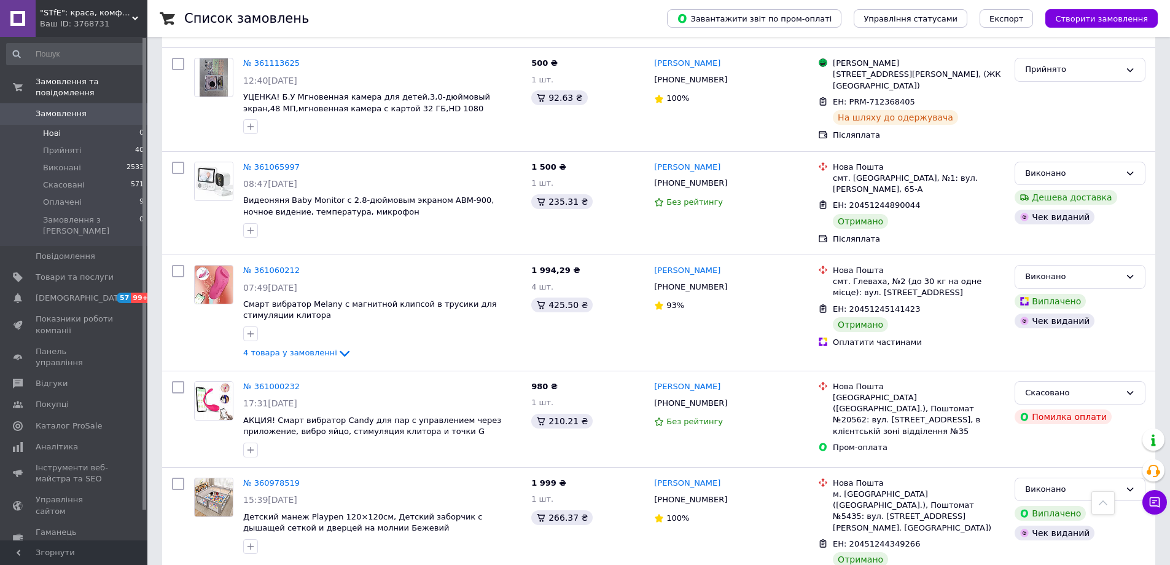
scroll to position [3257, 0]
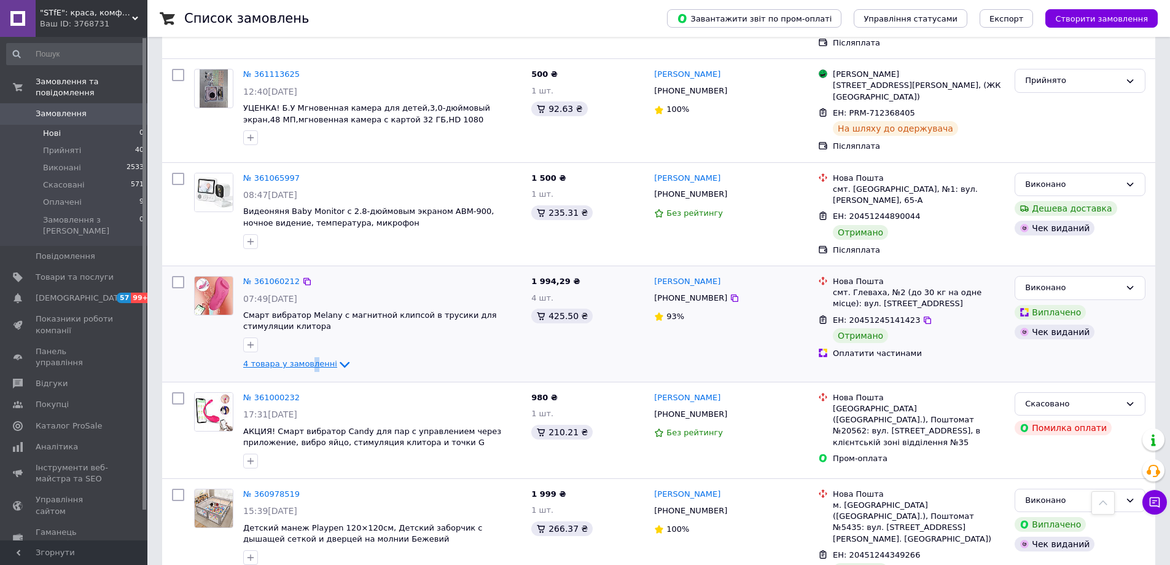
click at [308, 359] on span "4 товара у замовленні" at bounding box center [290, 363] width 94 height 9
